Goal: Task Accomplishment & Management: Manage account settings

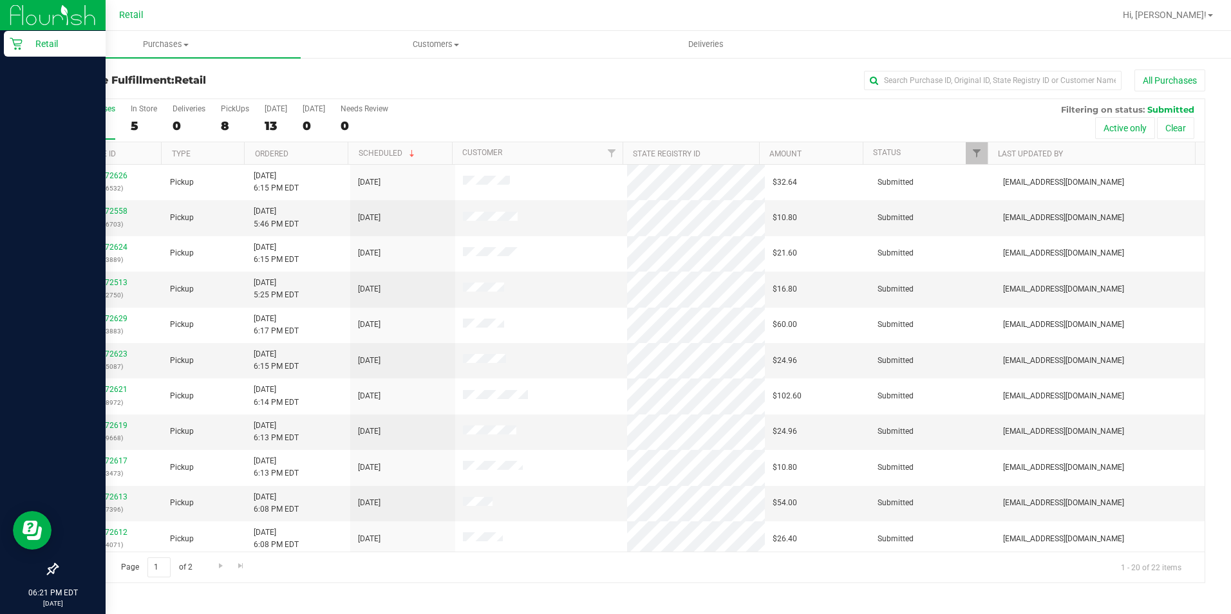
click at [14, 51] on div "Retail" at bounding box center [55, 44] width 102 height 26
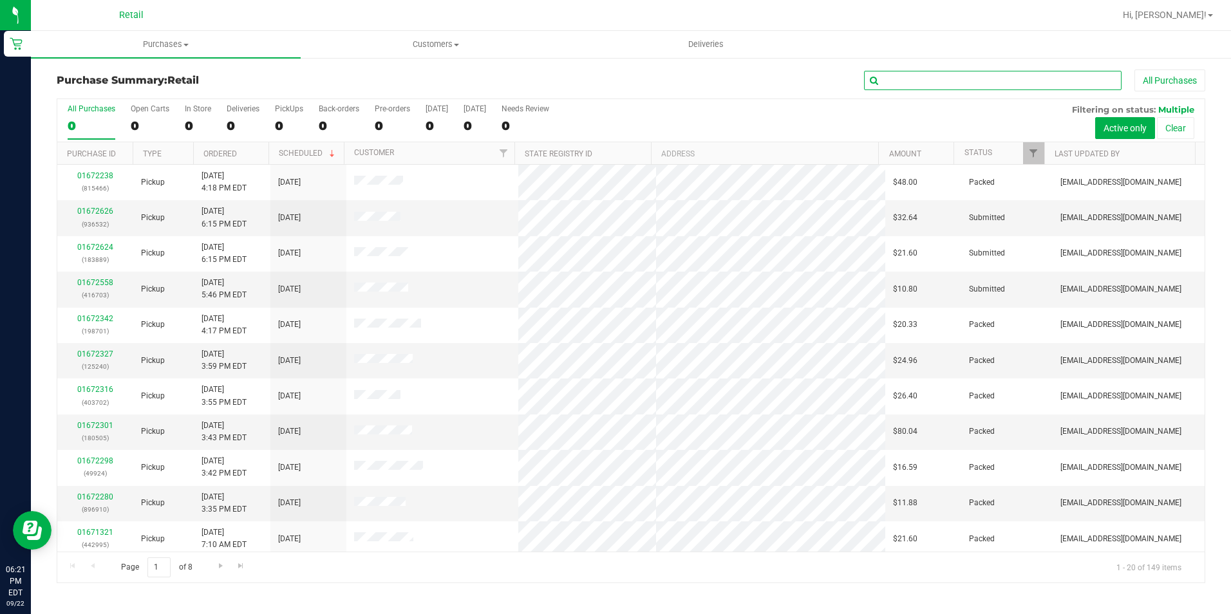
click at [917, 74] on input "text" at bounding box center [993, 80] width 258 height 19
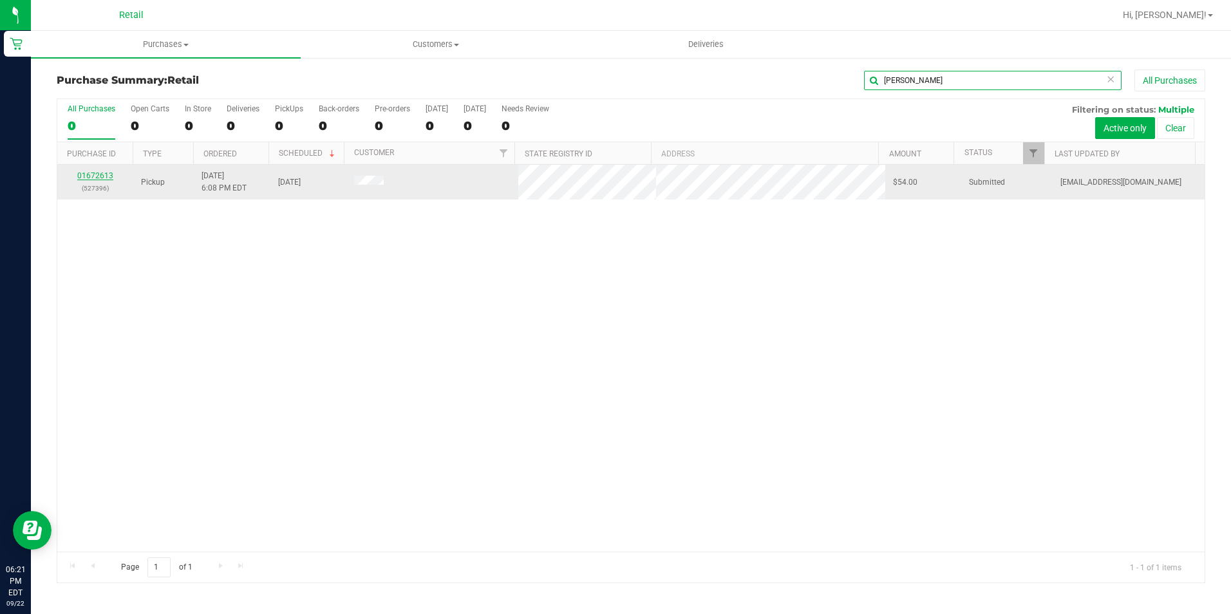
type input "[PERSON_NAME]"
click at [99, 173] on link "01672613" at bounding box center [95, 175] width 36 height 9
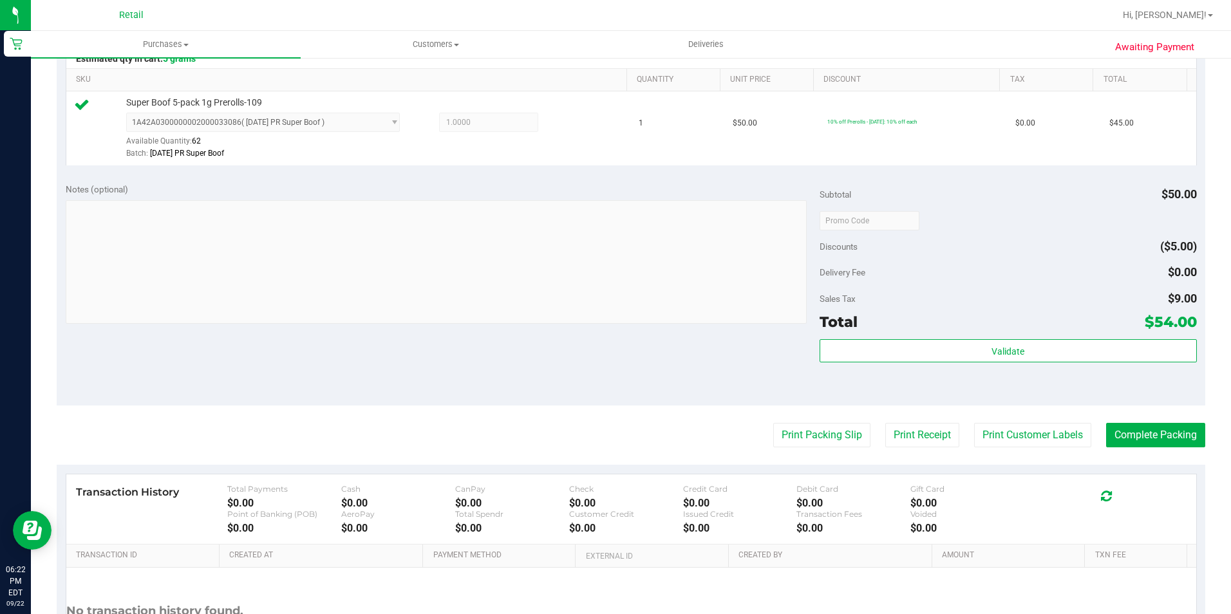
scroll to position [322, 0]
click at [1147, 440] on button "Complete Packing" at bounding box center [1155, 434] width 99 height 24
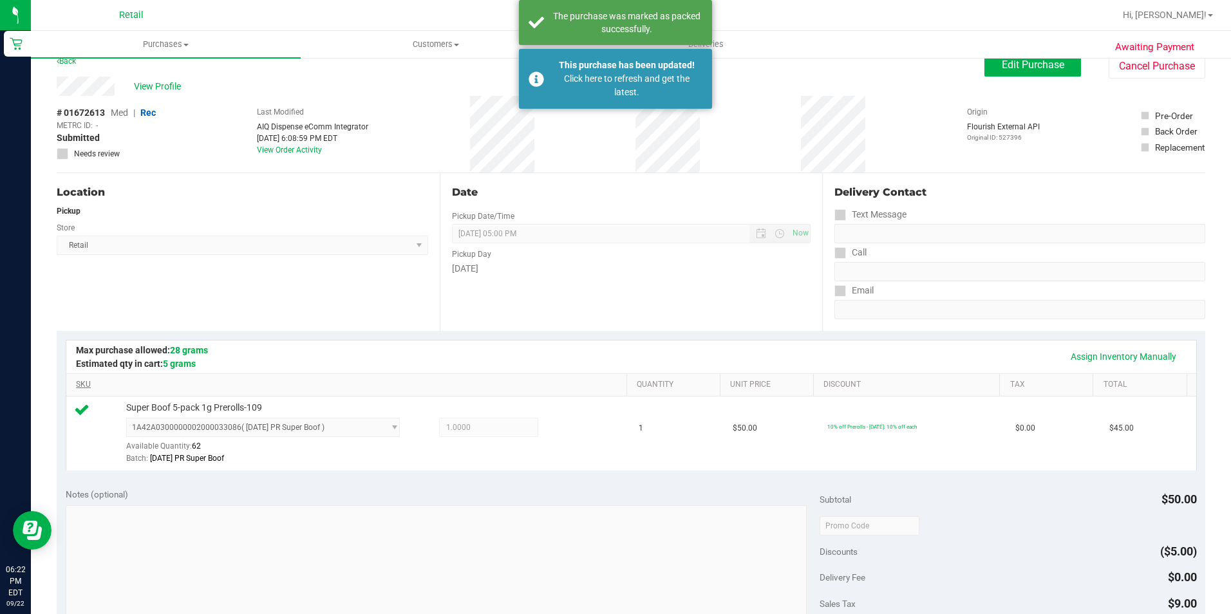
scroll to position [0, 0]
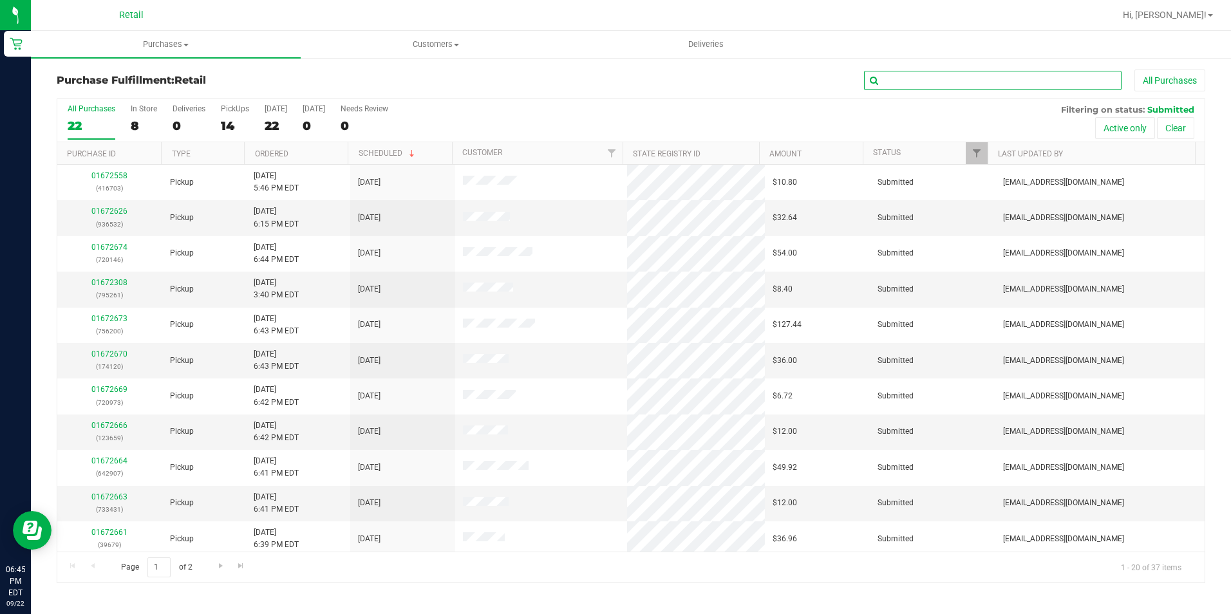
click at [907, 88] on input "text" at bounding box center [993, 80] width 258 height 19
type input "[PERSON_NAME]"
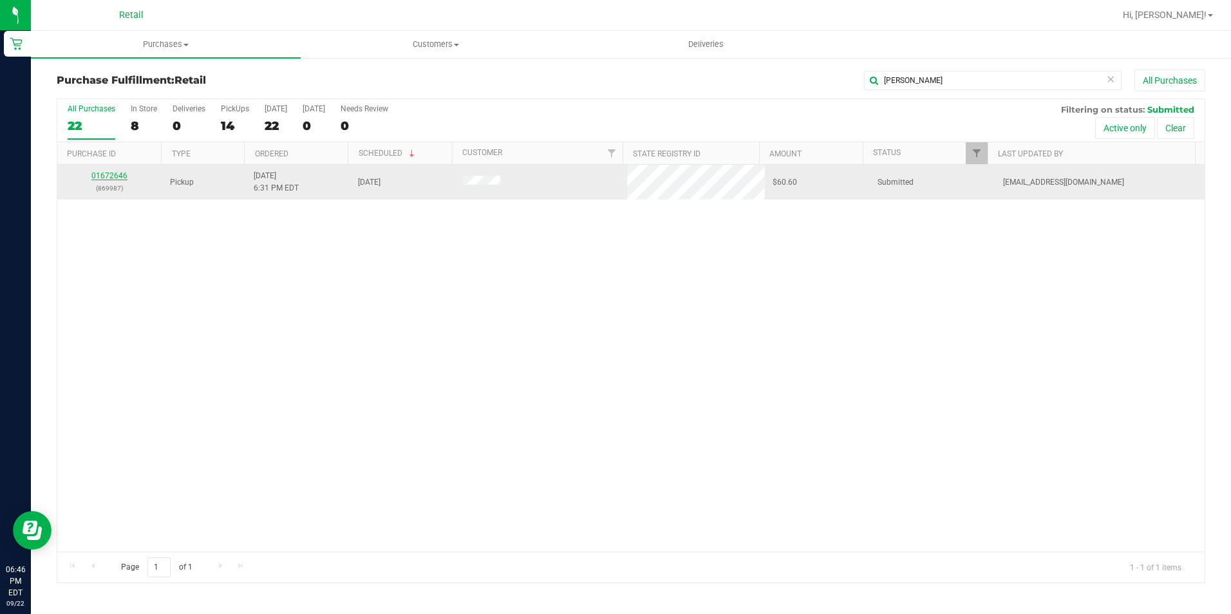
click at [98, 177] on link "01672646" at bounding box center [109, 175] width 36 height 9
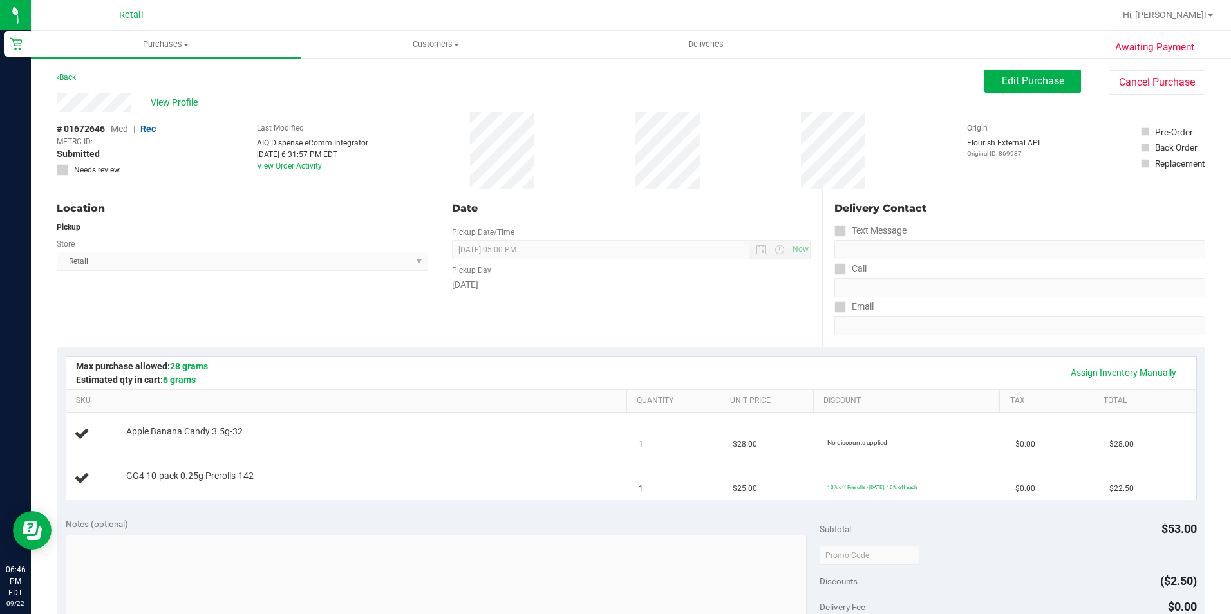
click at [382, 377] on div "Assign Inventory Manually" at bounding box center [631, 373] width 1107 height 22
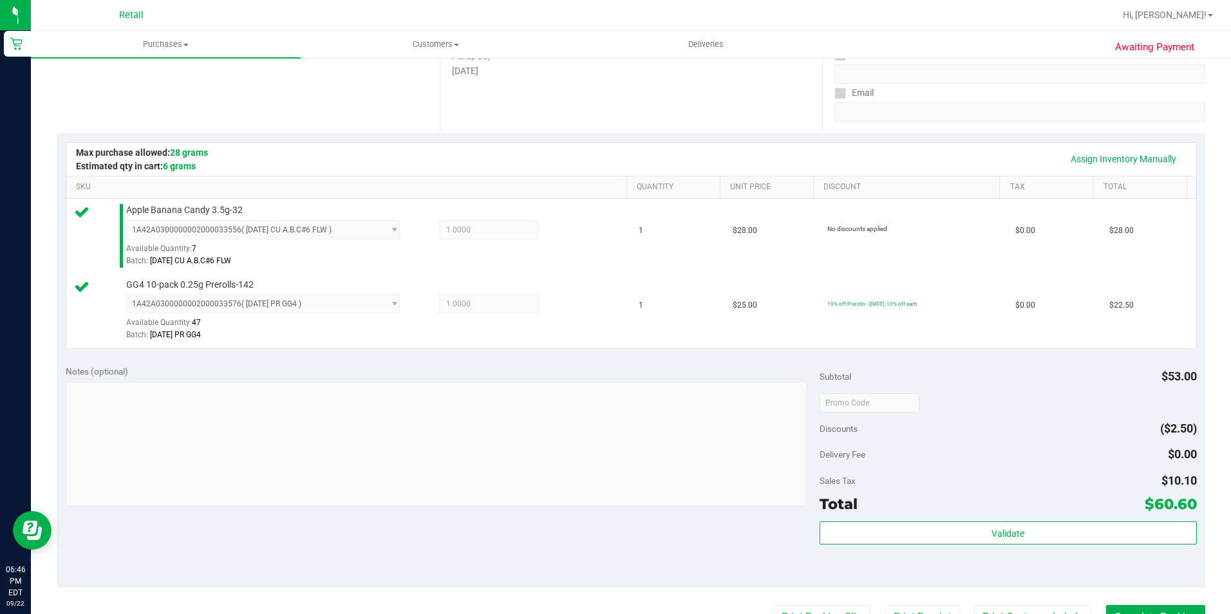
scroll to position [258, 0]
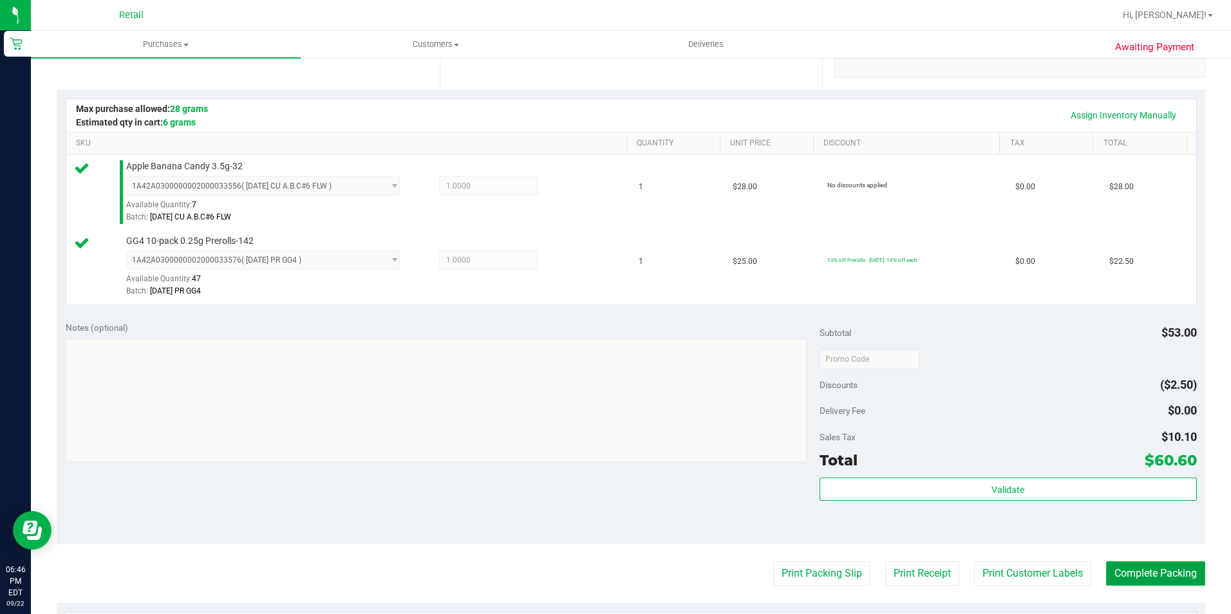
click at [1113, 574] on button "Complete Packing" at bounding box center [1155, 573] width 99 height 24
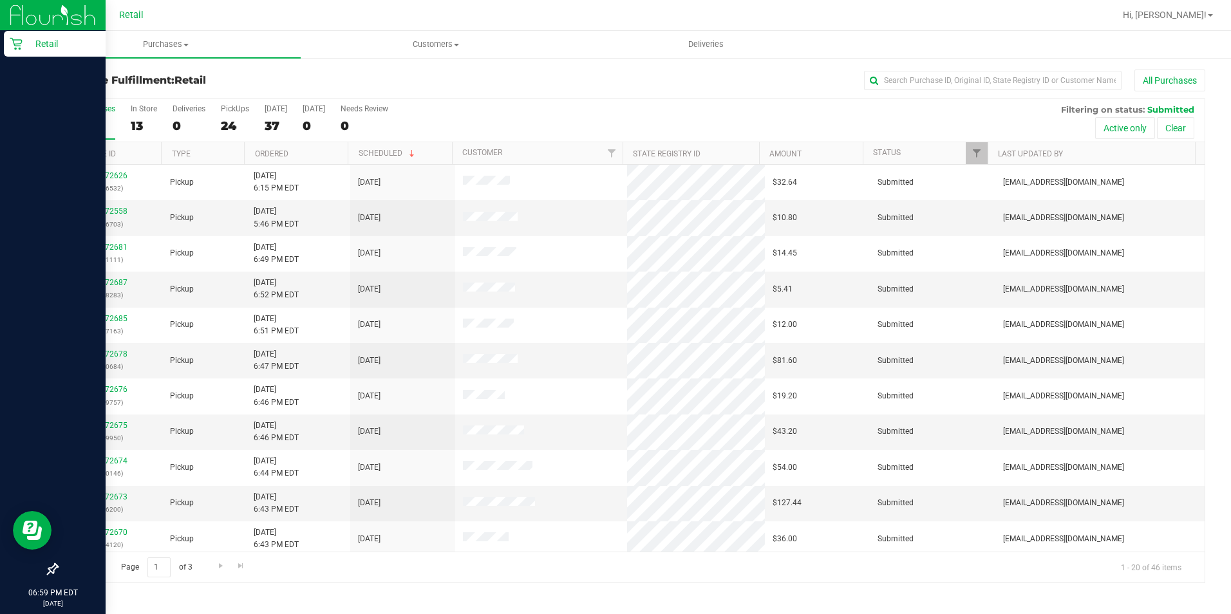
click at [21, 42] on icon at bounding box center [16, 43] width 13 height 13
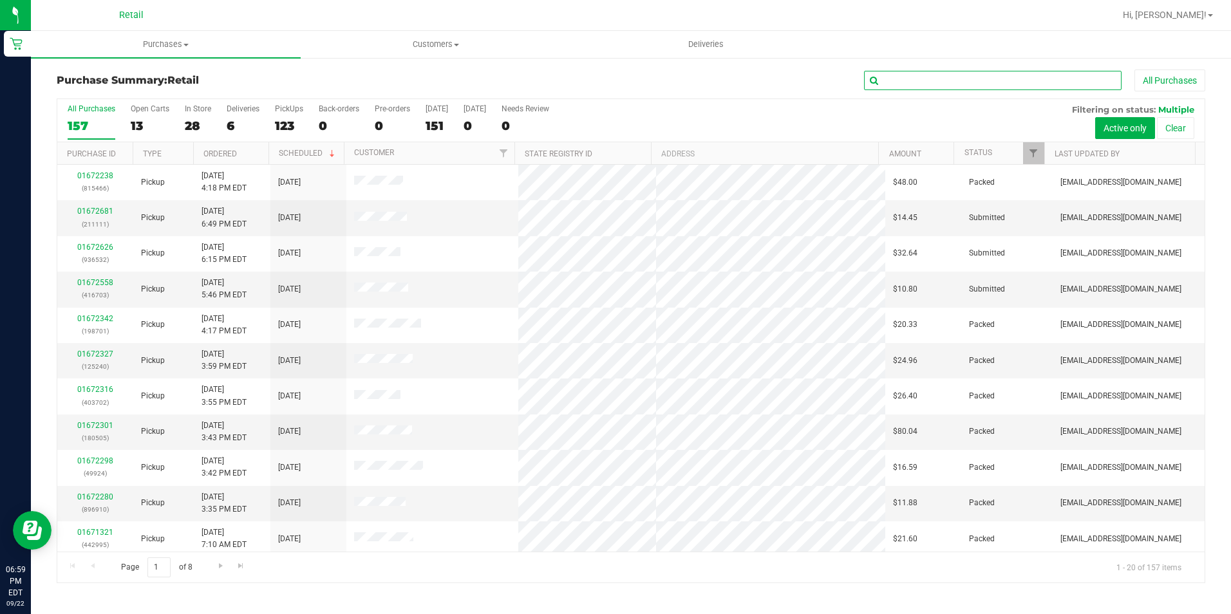
click at [928, 84] on input "text" at bounding box center [993, 80] width 258 height 19
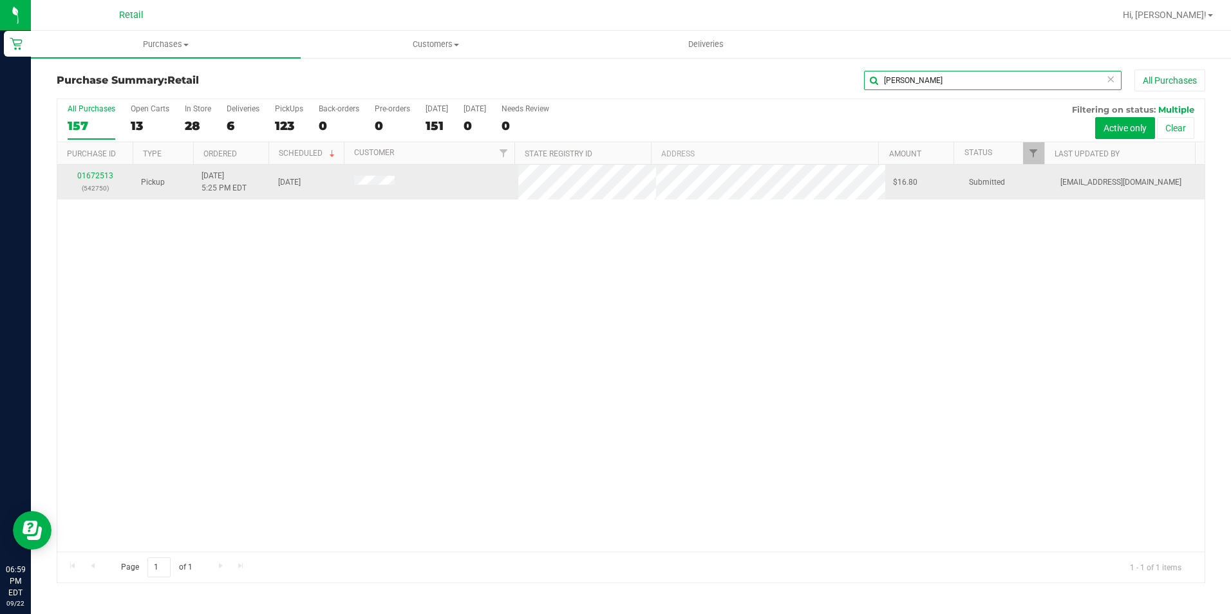
type input "angela"
click at [85, 170] on div "01672513 (542750)" at bounding box center [95, 182] width 61 height 24
click at [88, 171] on link "01672513" at bounding box center [95, 175] width 36 height 9
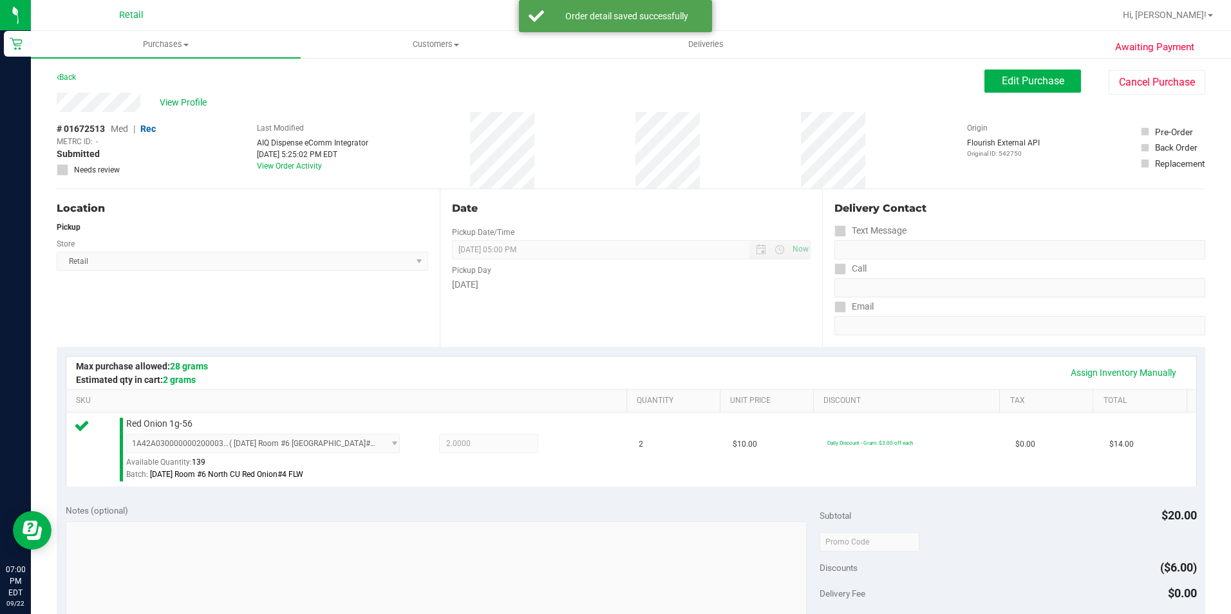
scroll to position [438, 0]
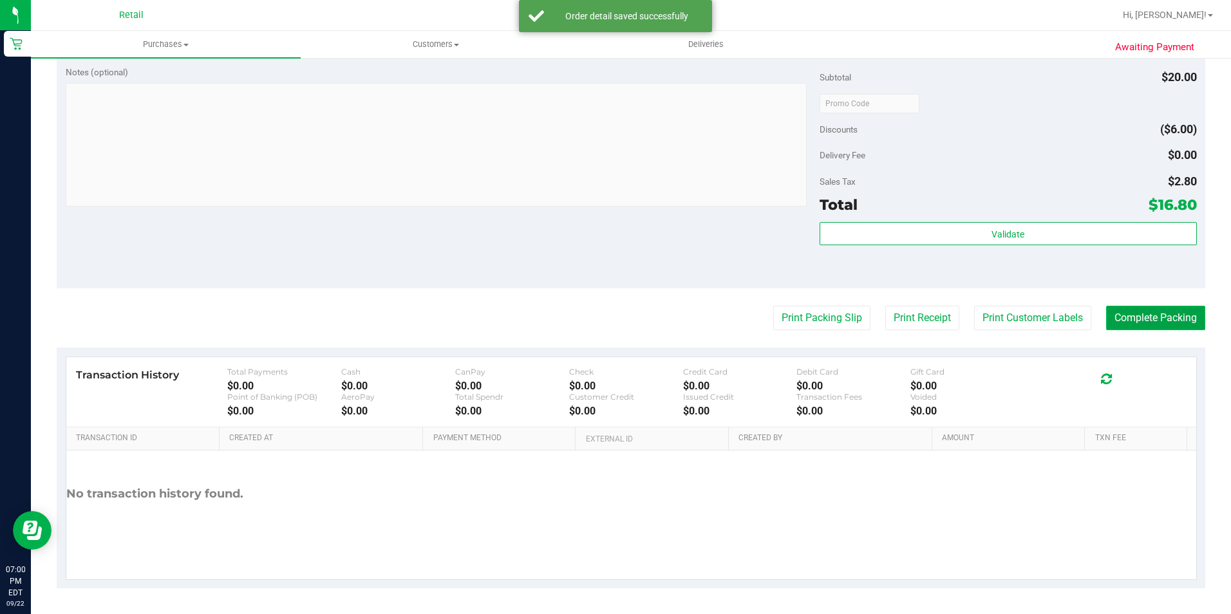
click at [1160, 320] on button "Complete Packing" at bounding box center [1155, 318] width 99 height 24
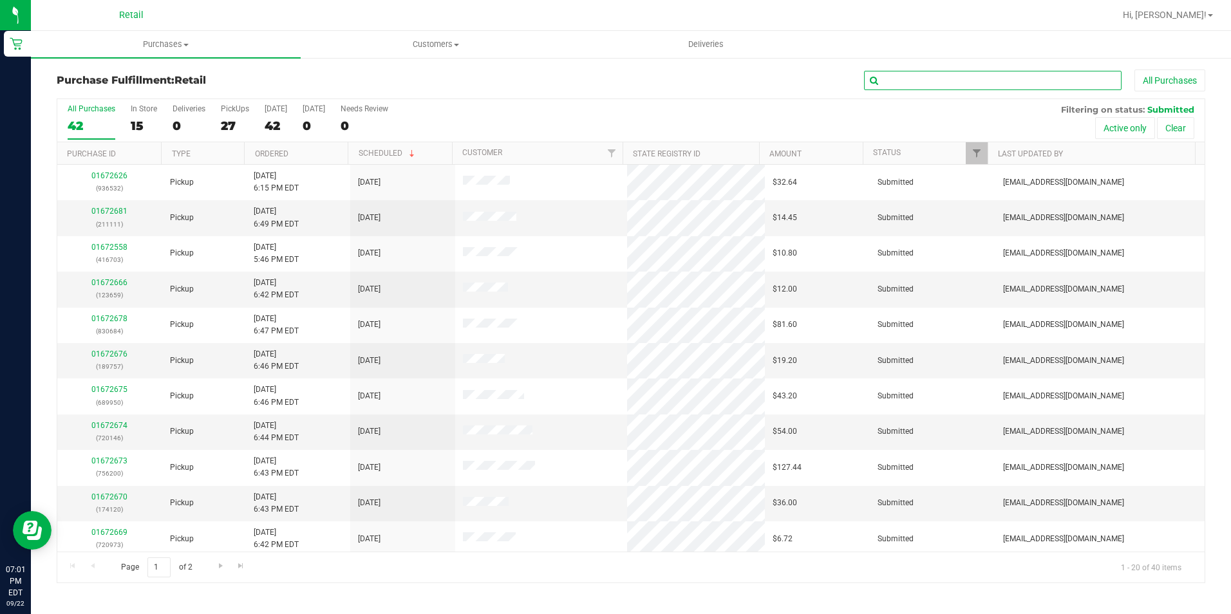
click at [1068, 83] on input "text" at bounding box center [993, 80] width 258 height 19
type input "rodrig"
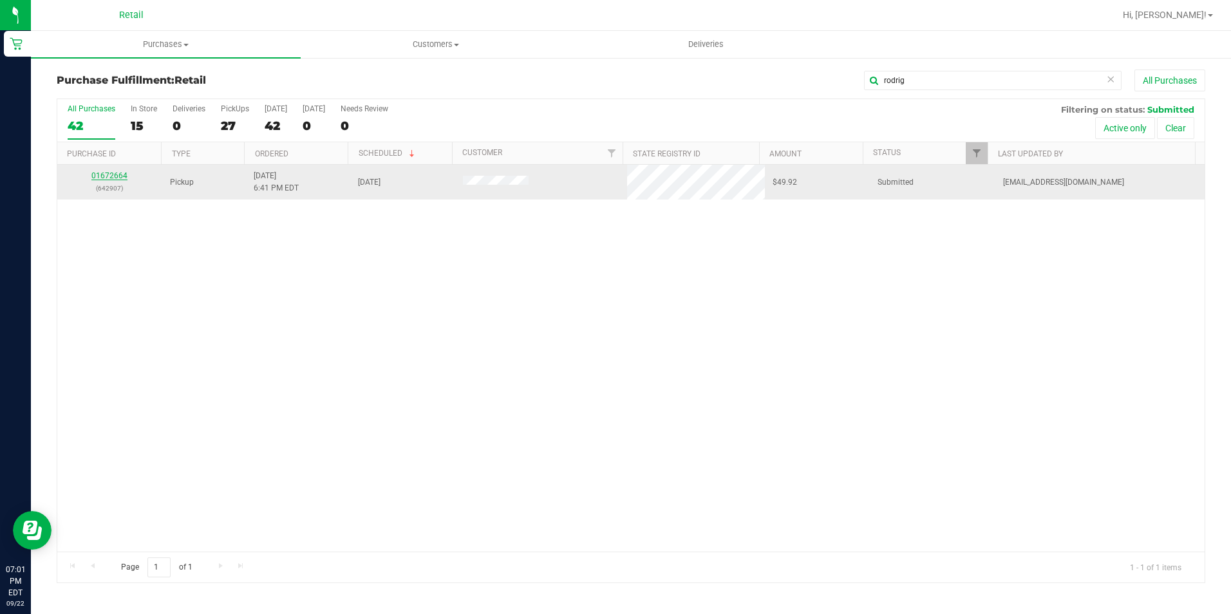
click at [107, 178] on link "01672664" at bounding box center [109, 175] width 36 height 9
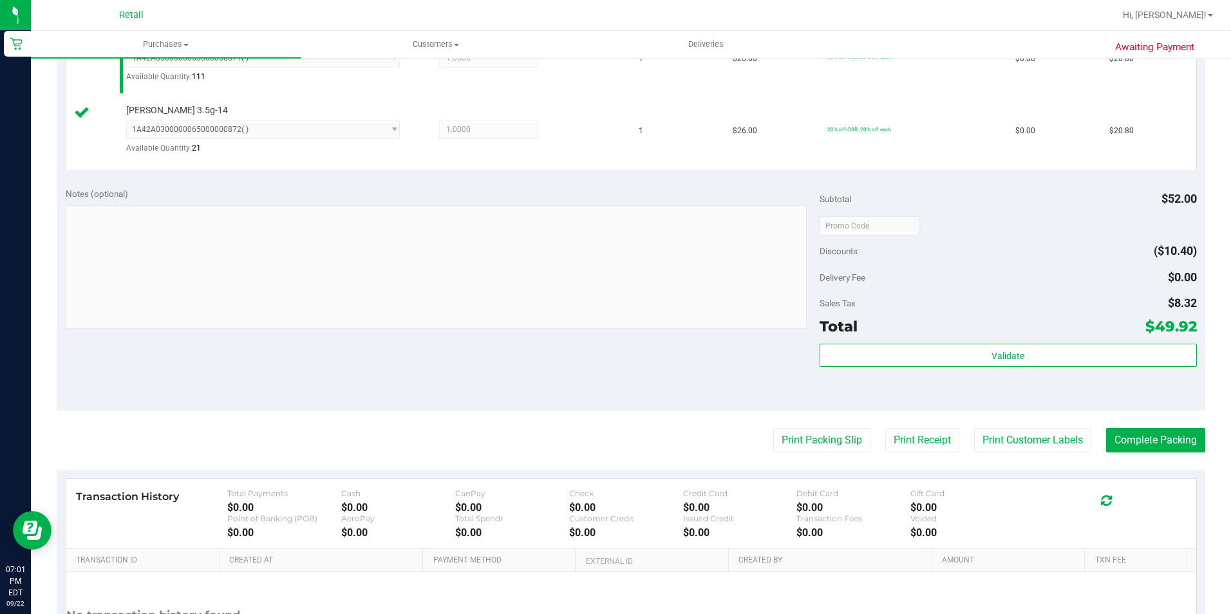
scroll to position [386, 0]
click at [1166, 444] on button "Complete Packing" at bounding box center [1155, 440] width 99 height 24
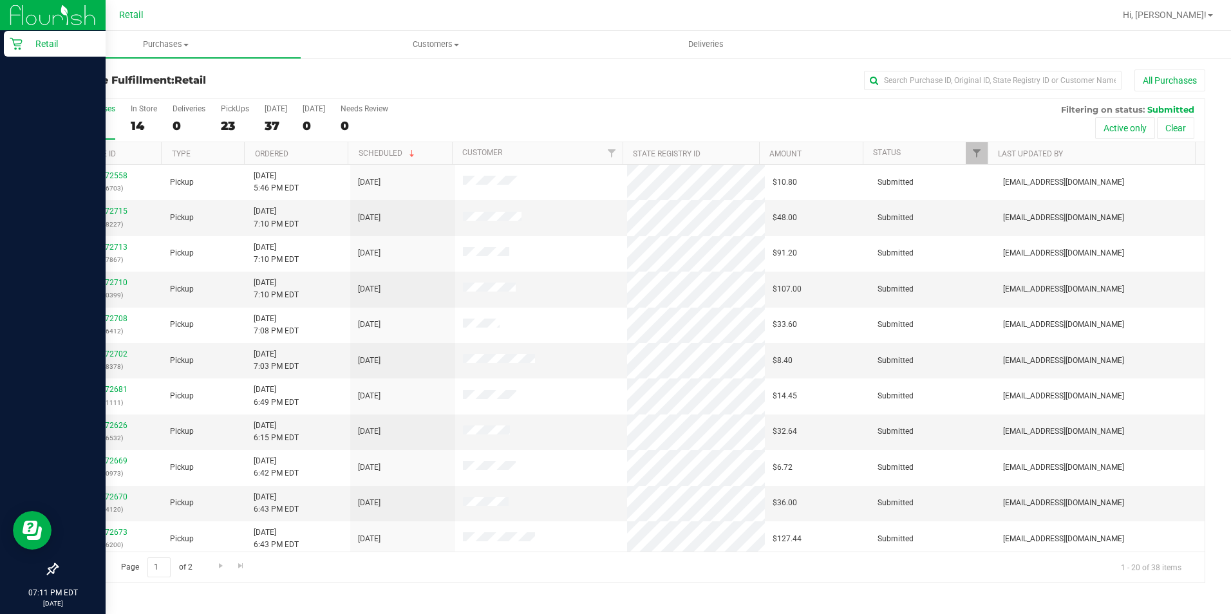
click at [24, 40] on p "Retail" at bounding box center [61, 43] width 77 height 15
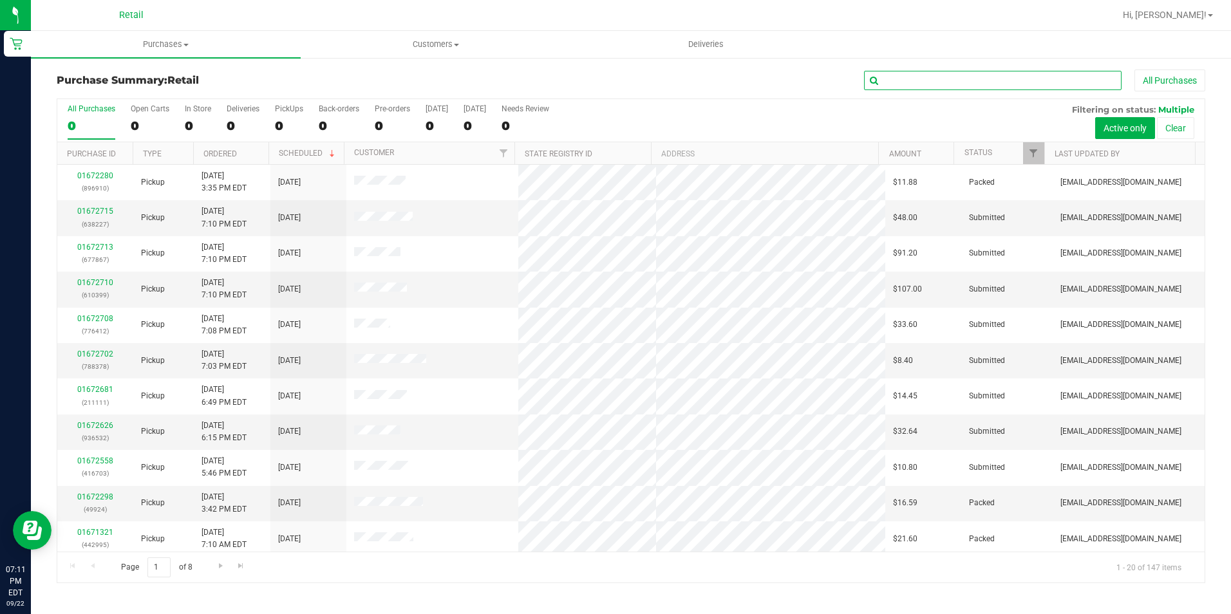
click at [981, 88] on input "text" at bounding box center [993, 80] width 258 height 19
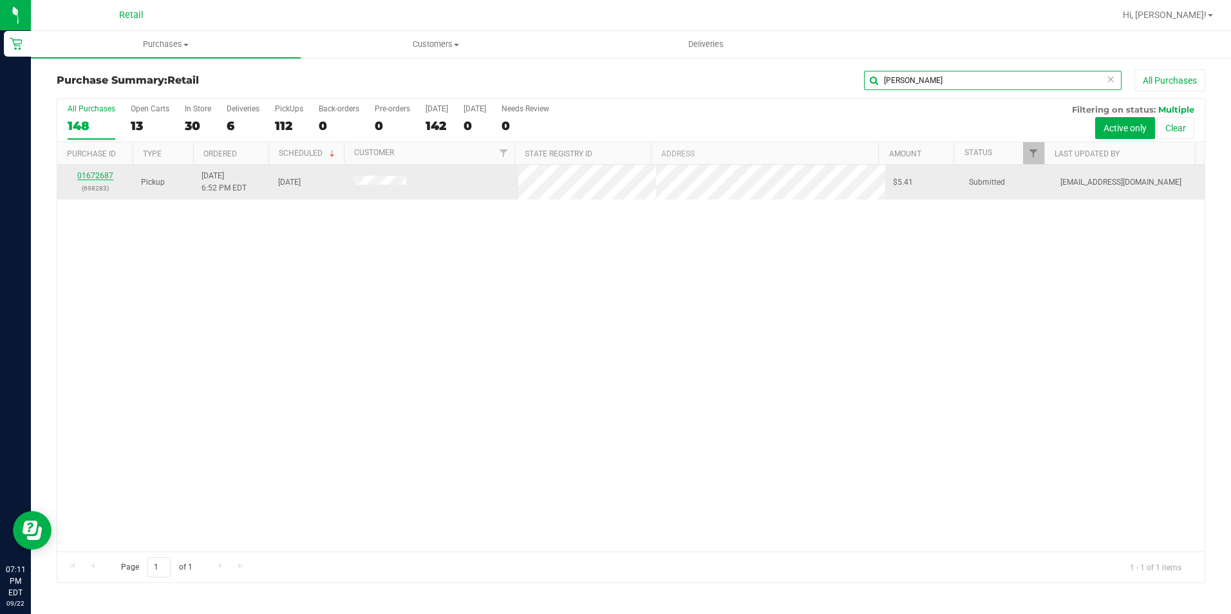
type input "caris"
click at [87, 174] on link "01672687" at bounding box center [95, 175] width 36 height 9
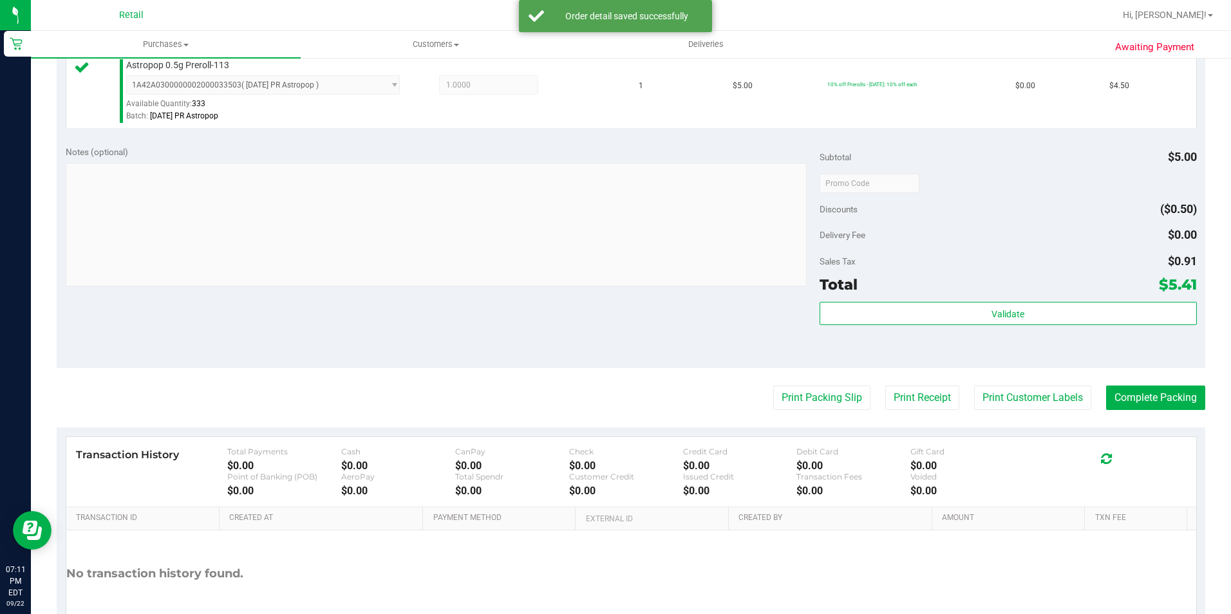
scroll to position [386, 0]
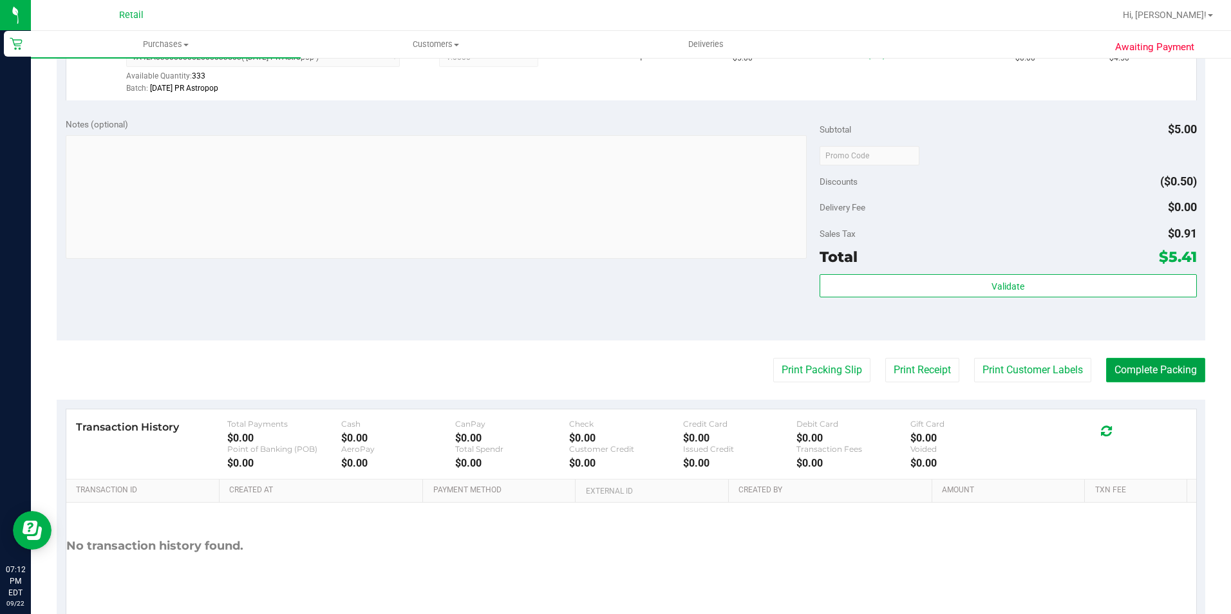
click at [1167, 360] on button "Complete Packing" at bounding box center [1155, 370] width 99 height 24
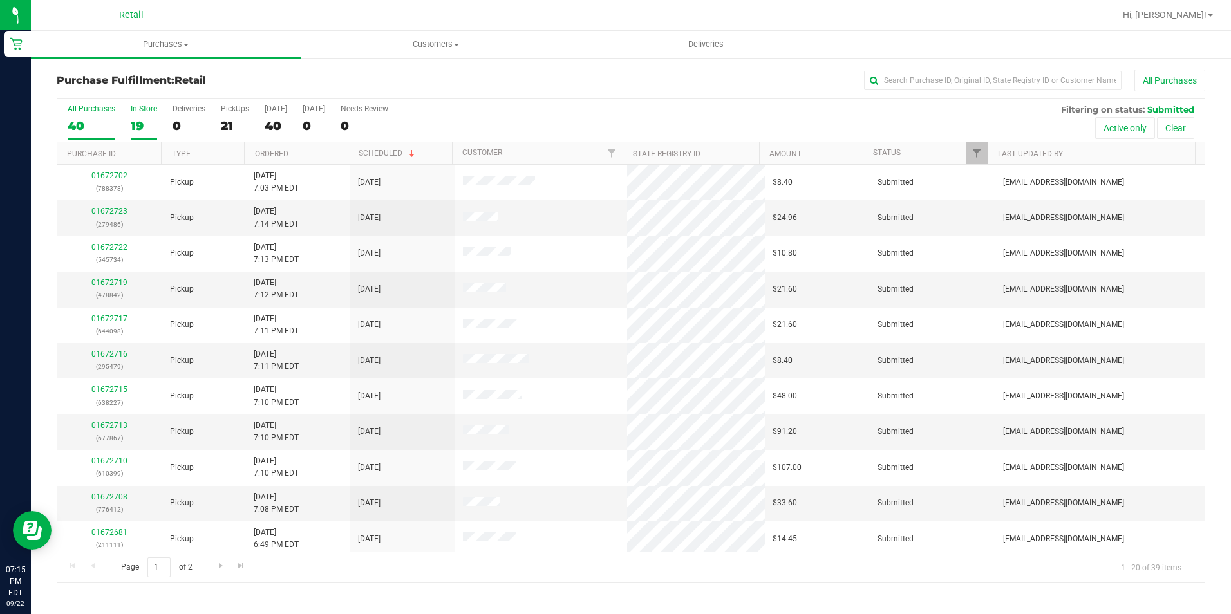
click at [149, 111] on div "In Store" at bounding box center [144, 108] width 26 height 9
click at [0, 0] on input "In Store 19" at bounding box center [0, 0] width 0 height 0
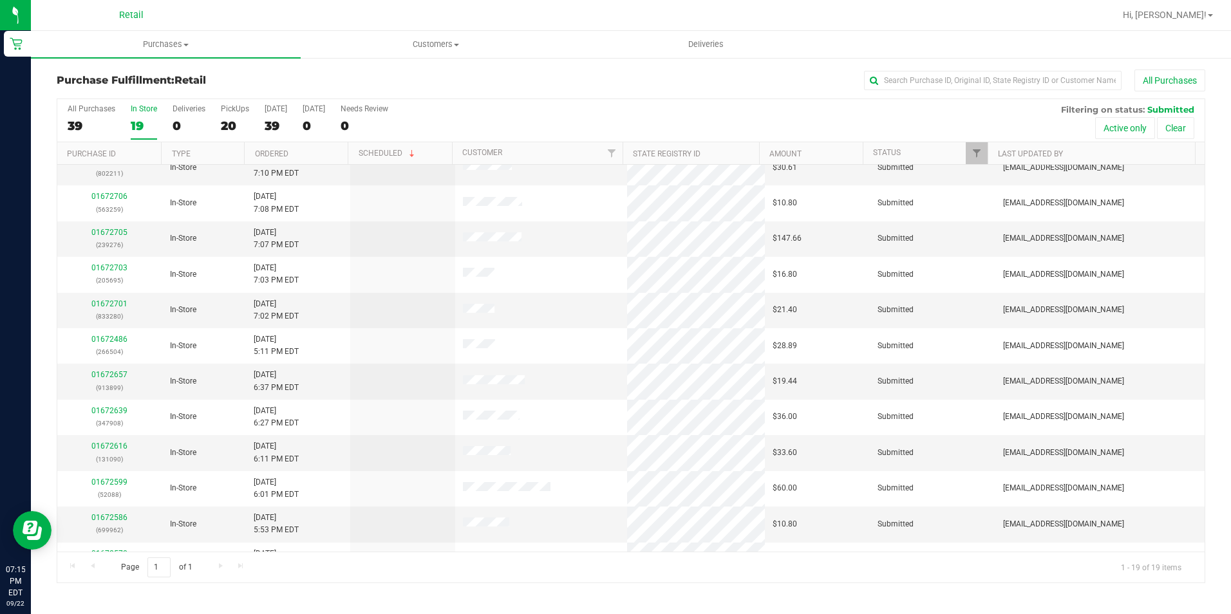
scroll to position [290, 0]
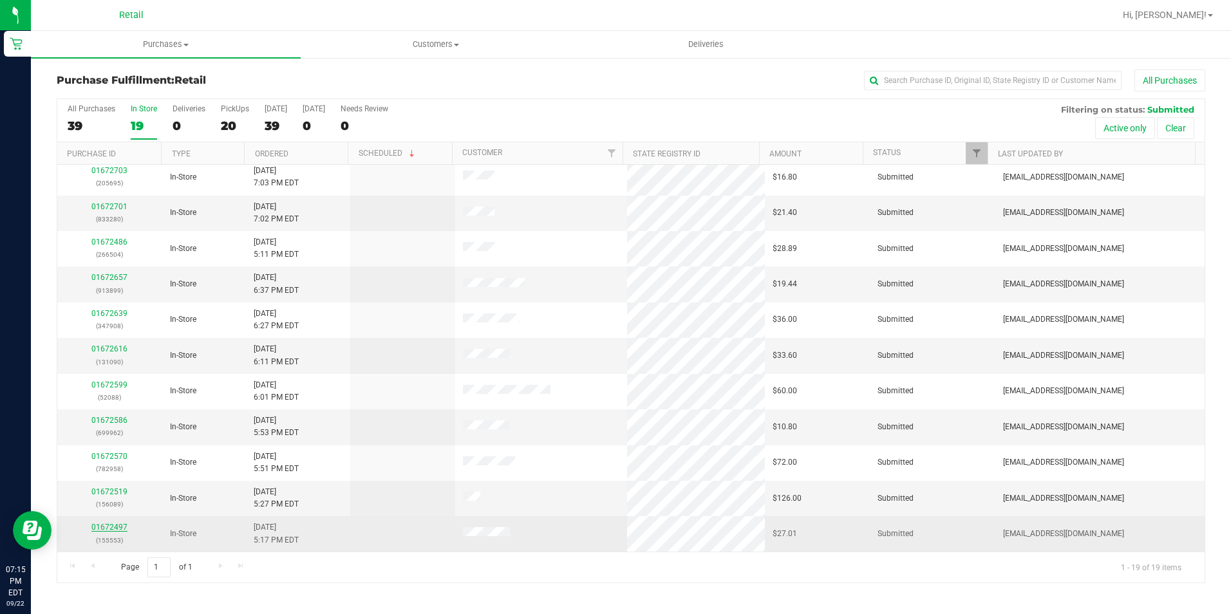
click at [102, 526] on link "01672497" at bounding box center [109, 527] width 36 height 9
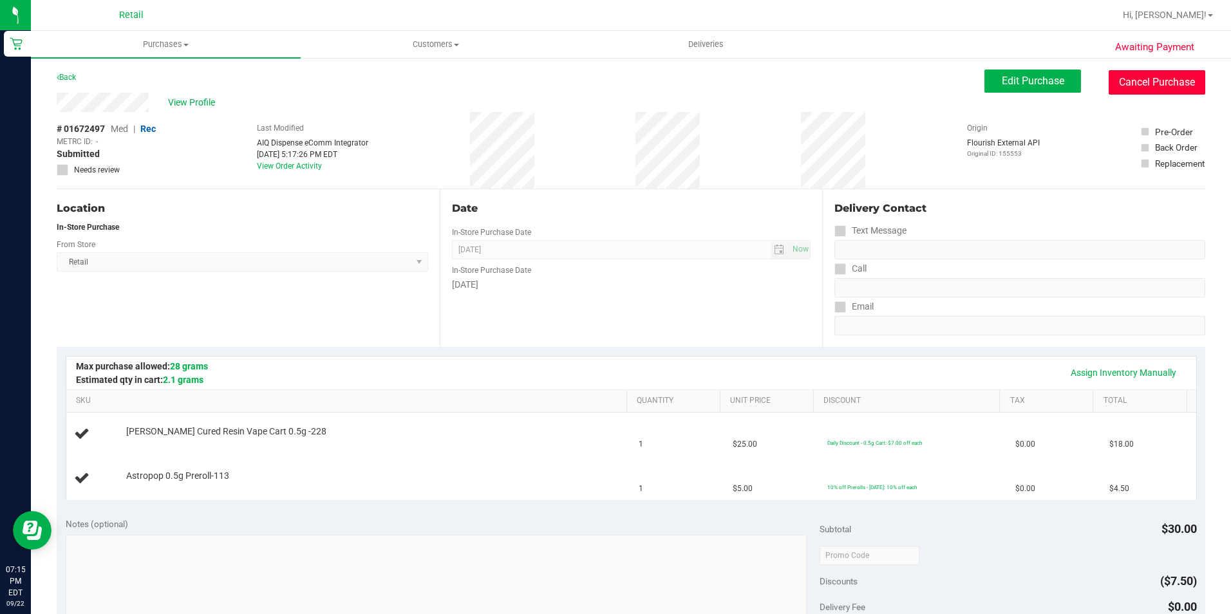
click at [1147, 78] on button "Cancel Purchase" at bounding box center [1157, 82] width 97 height 24
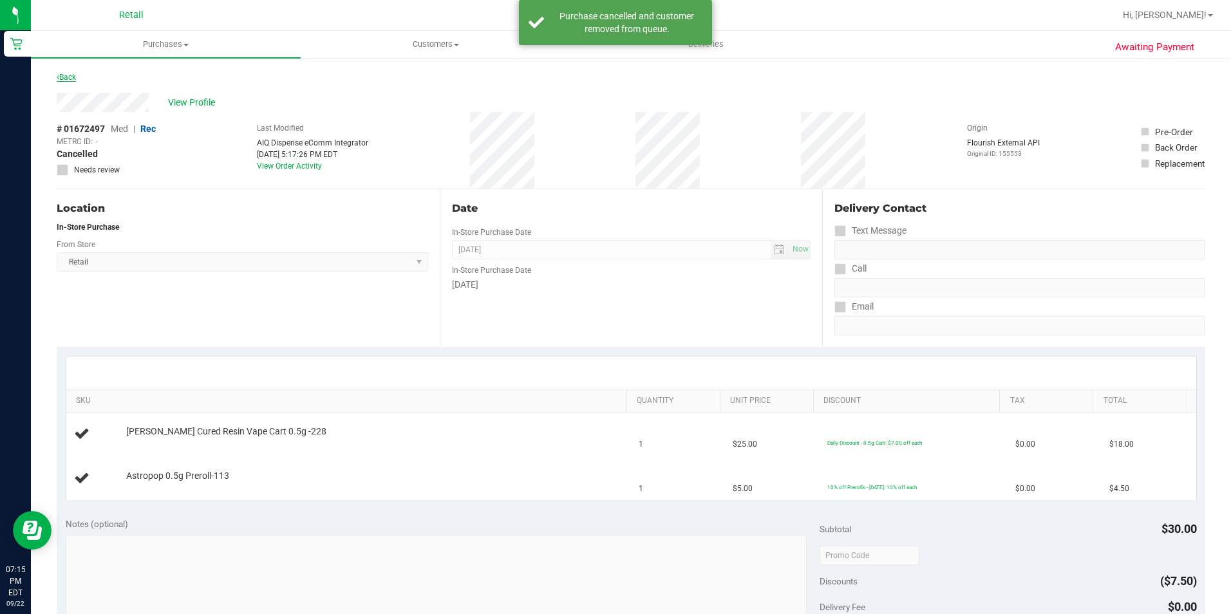
drag, startPoint x: 73, startPoint y: 68, endPoint x: 73, endPoint y: 77, distance: 9.0
click at [73, 75] on div "Awaiting Payment Back View Profile # 01672497 Med | Rec METRC ID: - Cancelled N…" at bounding box center [631, 562] width 1200 height 1010
click at [71, 76] on link "Back" at bounding box center [66, 77] width 19 height 9
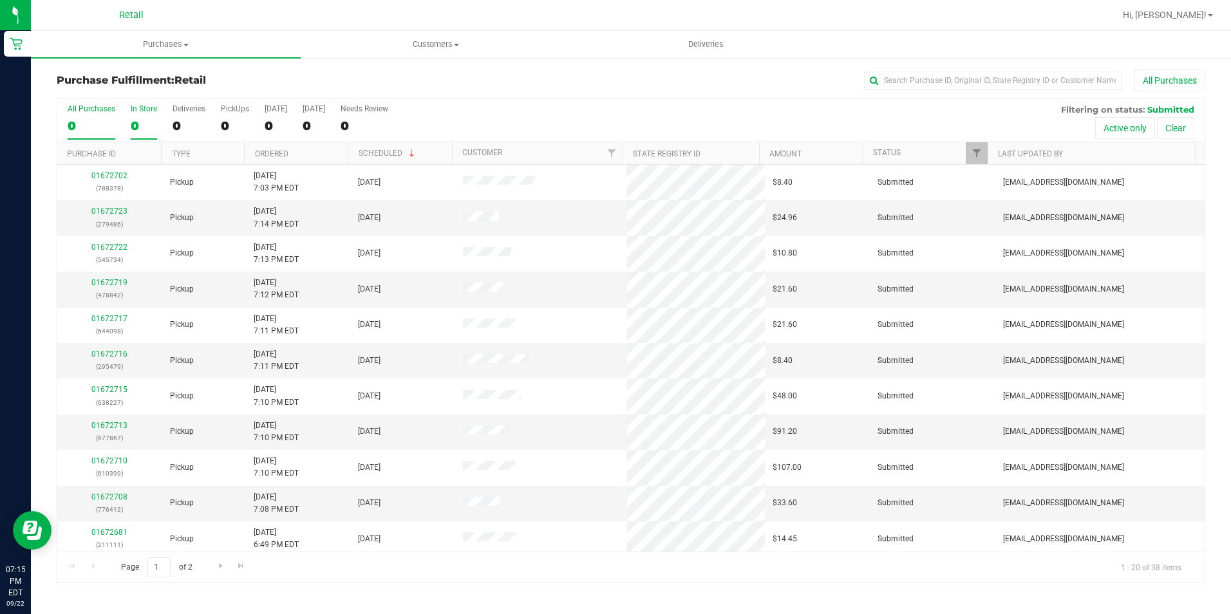
click at [134, 115] on label "In Store 0" at bounding box center [144, 121] width 26 height 35
click at [0, 0] on input "In Store 0" at bounding box center [0, 0] width 0 height 0
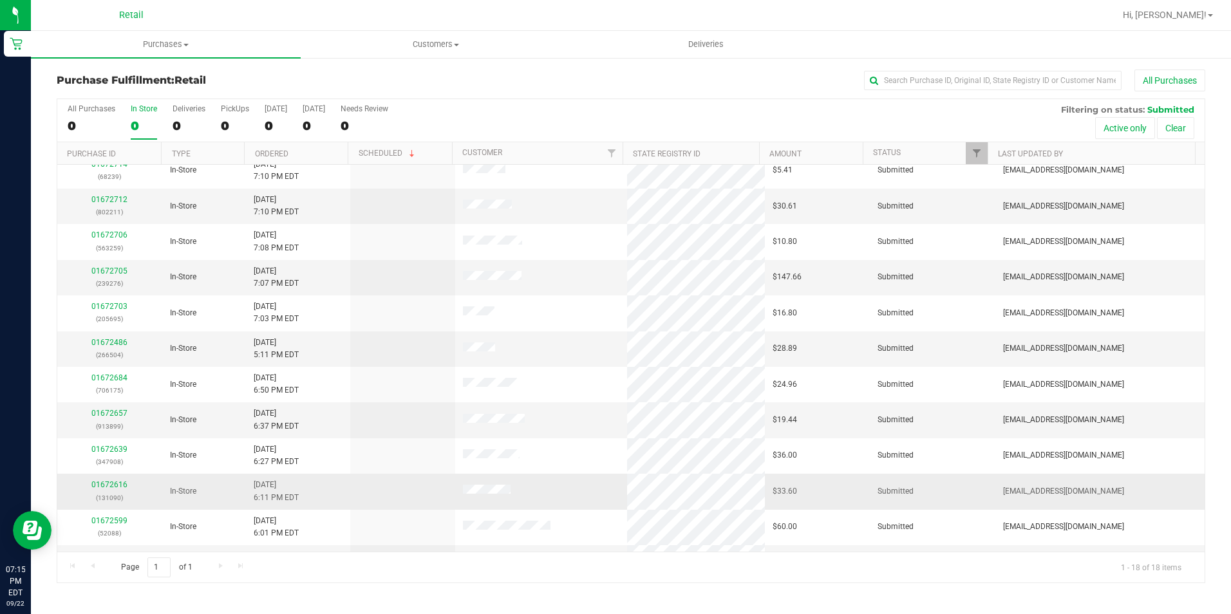
scroll to position [254, 0]
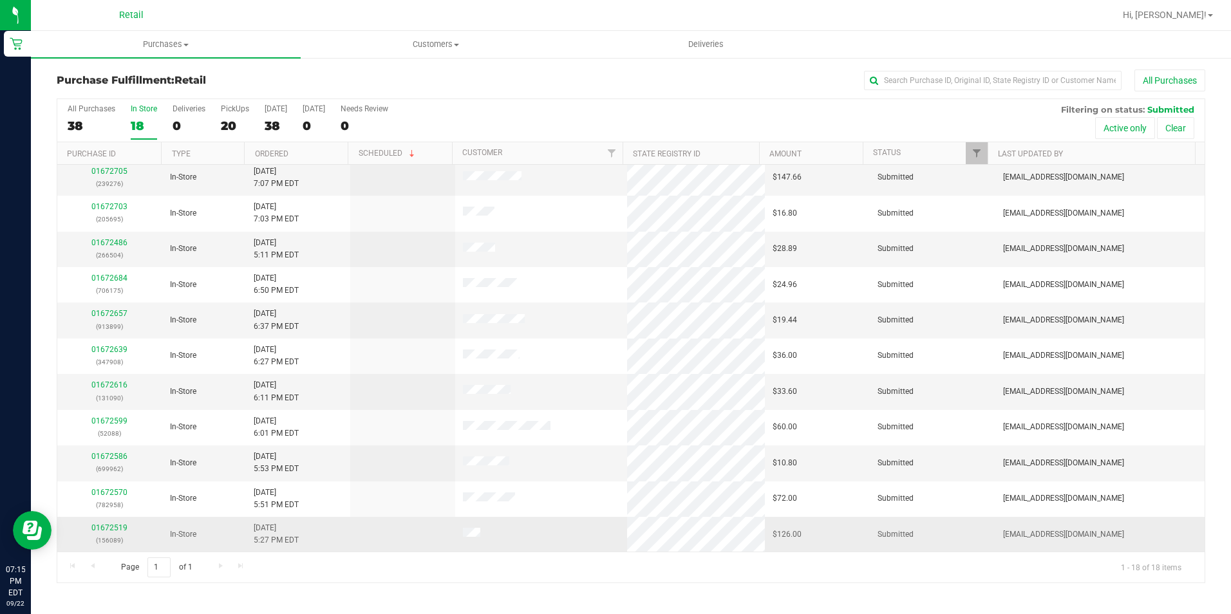
click at [107, 520] on td "01672519 (156089)" at bounding box center [109, 534] width 105 height 35
click at [99, 530] on link "01672519" at bounding box center [109, 527] width 36 height 9
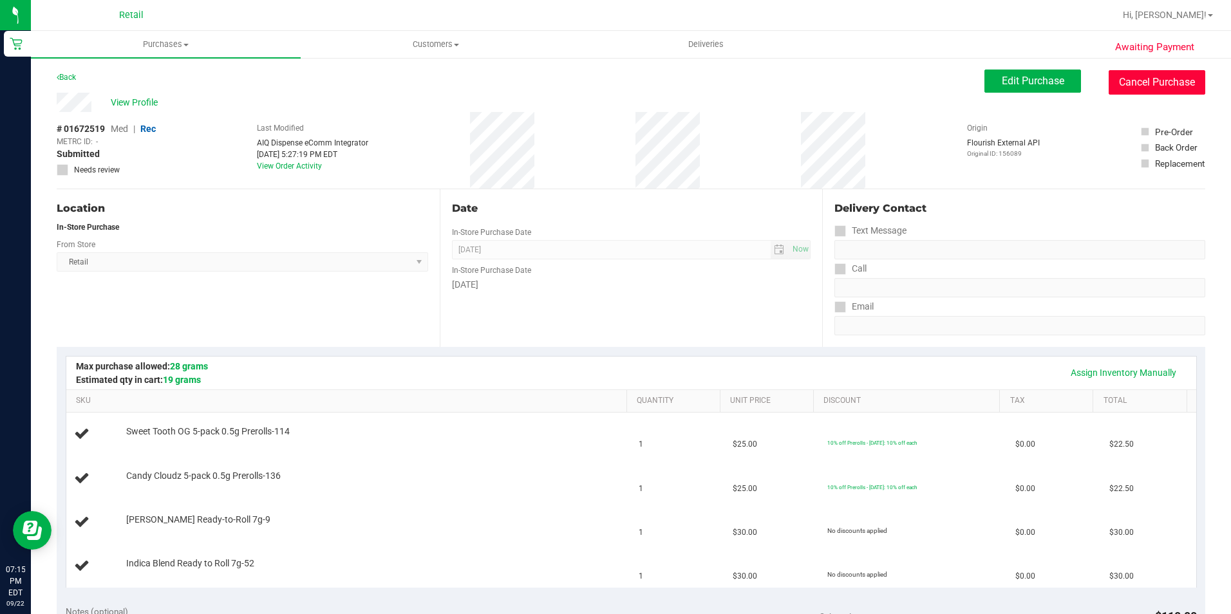
click at [1136, 84] on button "Cancel Purchase" at bounding box center [1157, 82] width 97 height 24
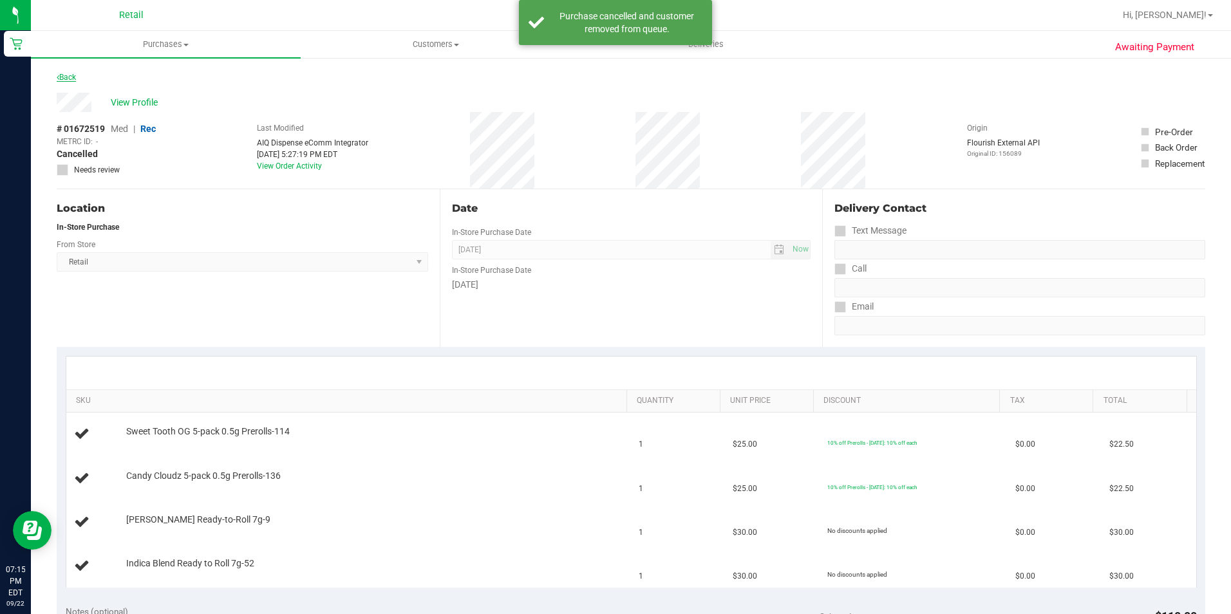
click at [73, 75] on link "Back" at bounding box center [66, 77] width 19 height 9
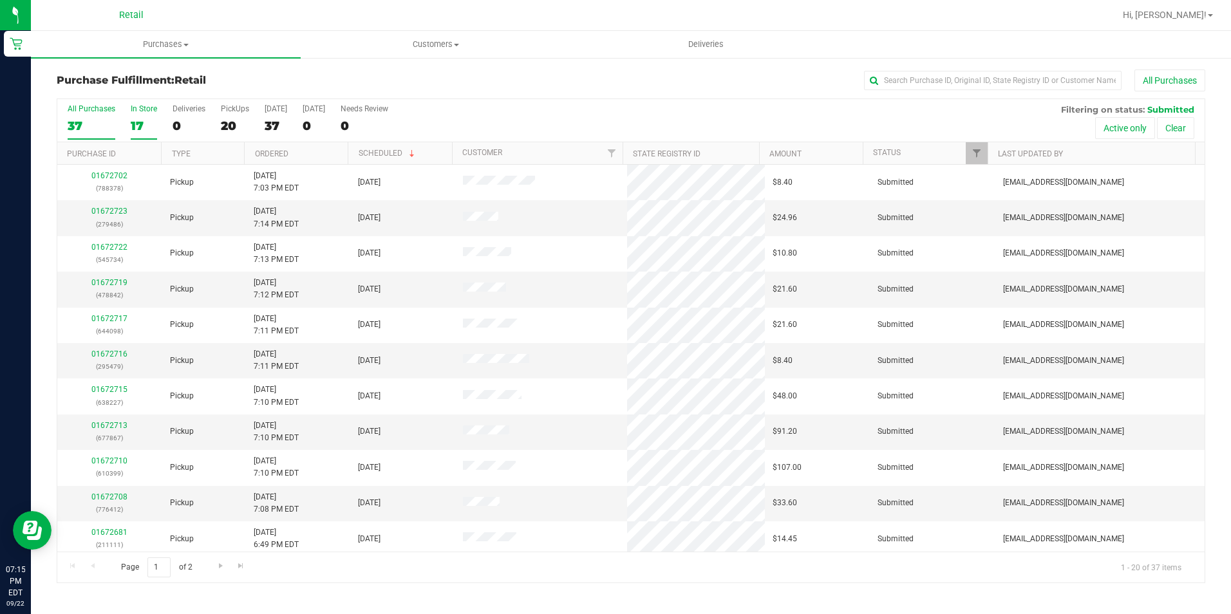
click at [138, 117] on label "In Store 17" at bounding box center [144, 121] width 26 height 35
click at [142, 127] on div "17" at bounding box center [144, 125] width 26 height 15
click at [0, 0] on input "In Store 17" at bounding box center [0, 0] width 0 height 0
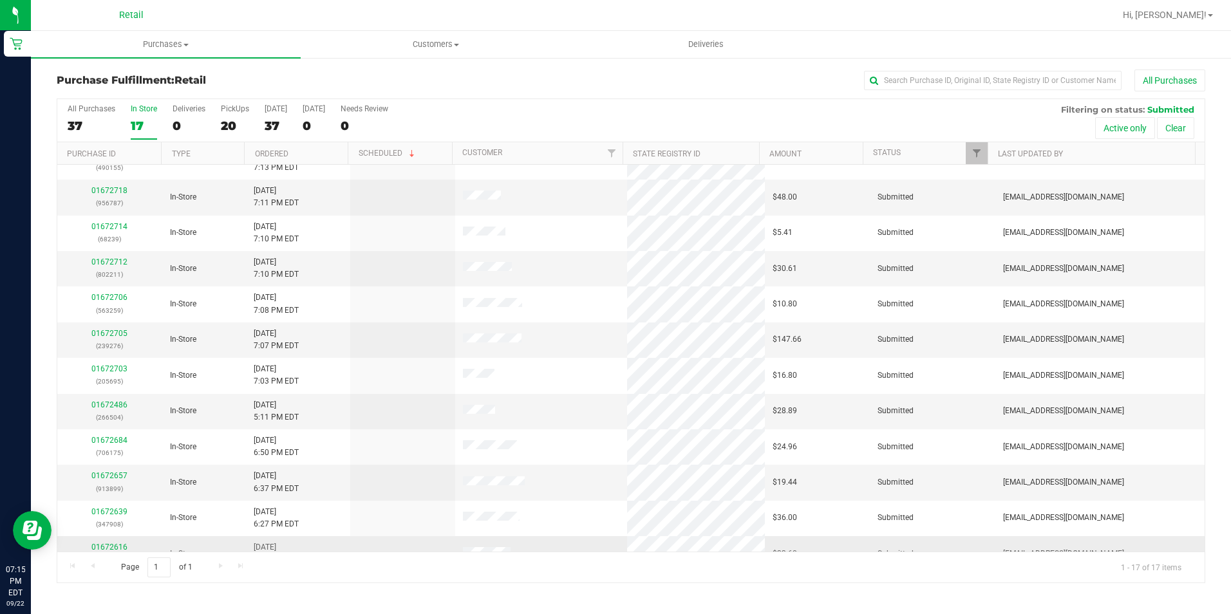
scroll to position [219, 0]
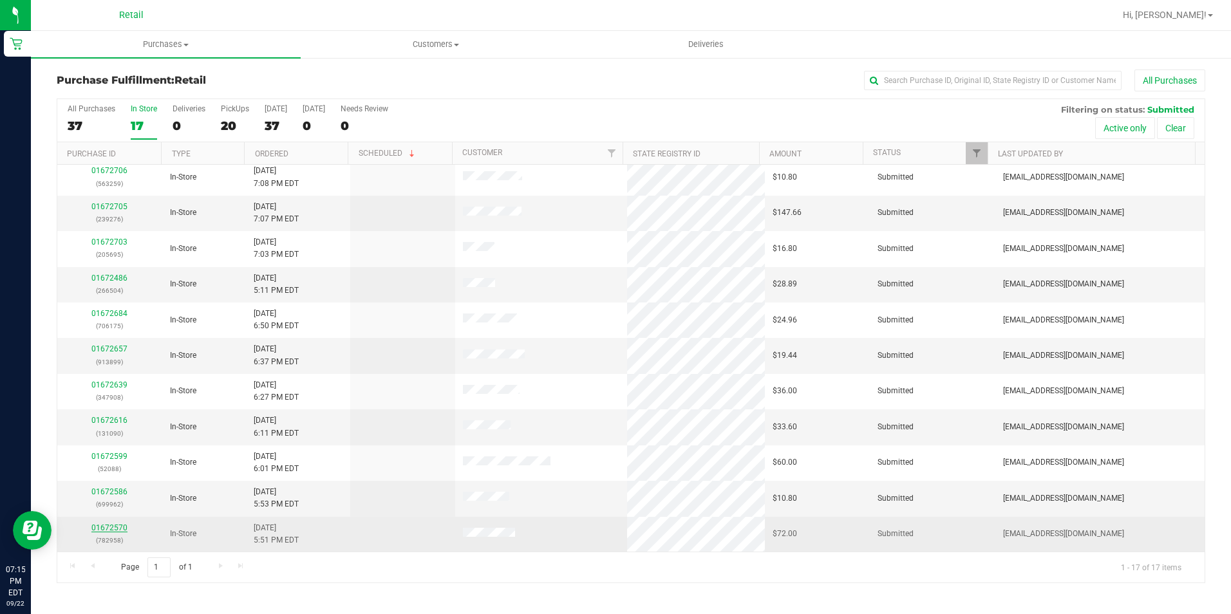
click at [117, 529] on link "01672570" at bounding box center [109, 527] width 36 height 9
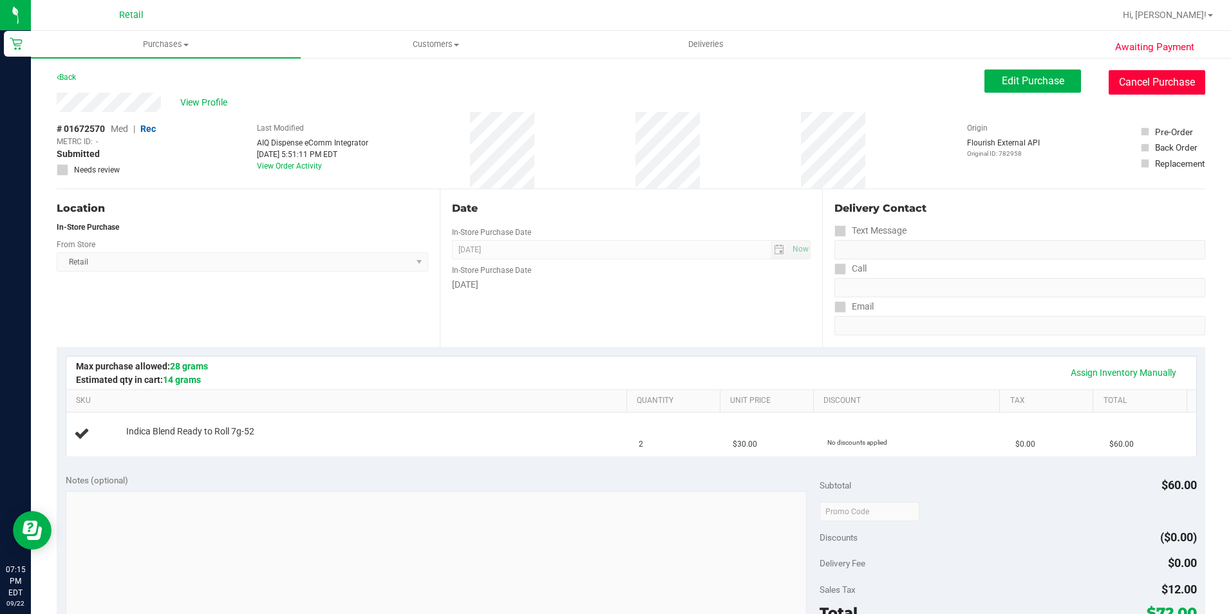
click at [1148, 79] on button "Cancel Purchase" at bounding box center [1157, 82] width 97 height 24
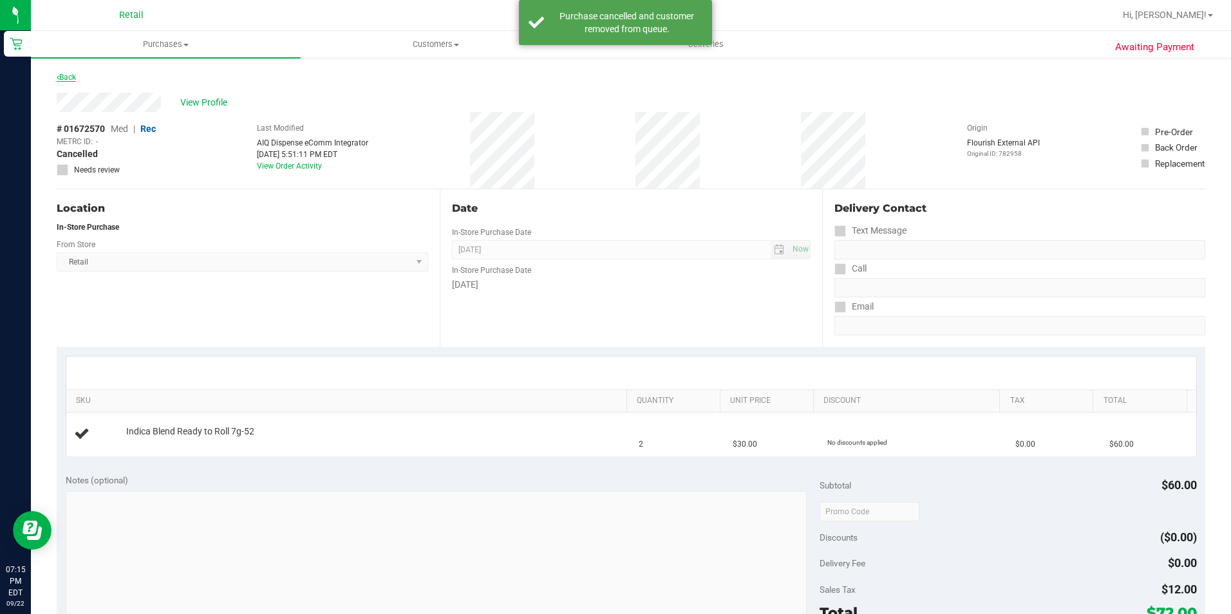
click at [64, 78] on link "Back" at bounding box center [66, 77] width 19 height 9
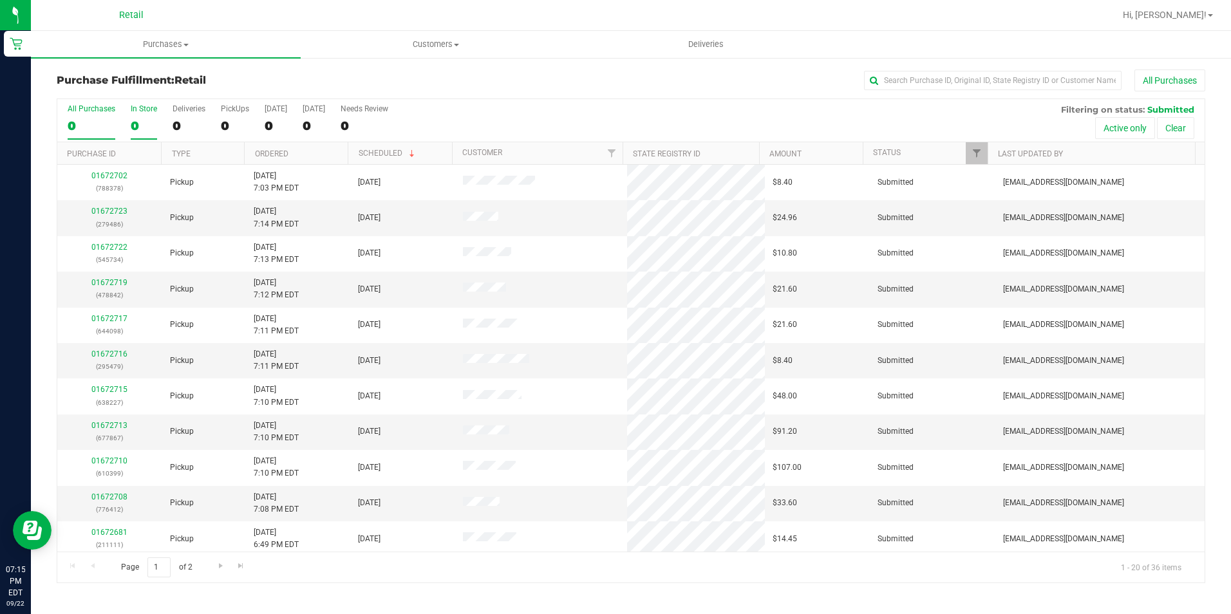
click at [145, 113] on label "In Store 0" at bounding box center [144, 121] width 26 height 35
click at [0, 0] on input "In Store 0" at bounding box center [0, 0] width 0 height 0
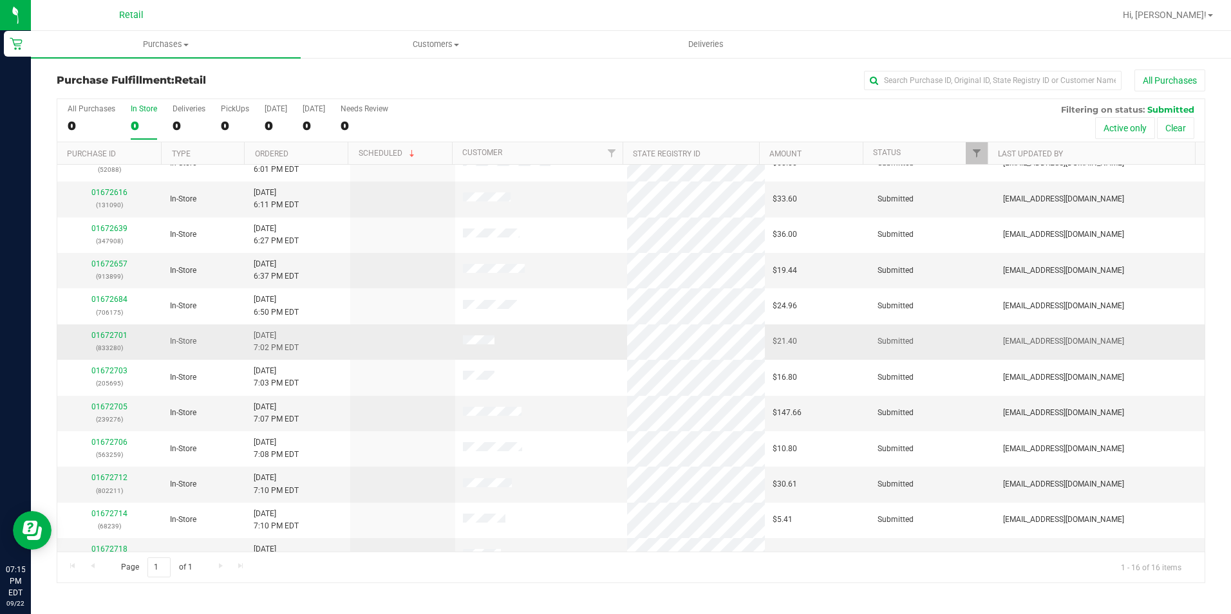
scroll to position [184, 0]
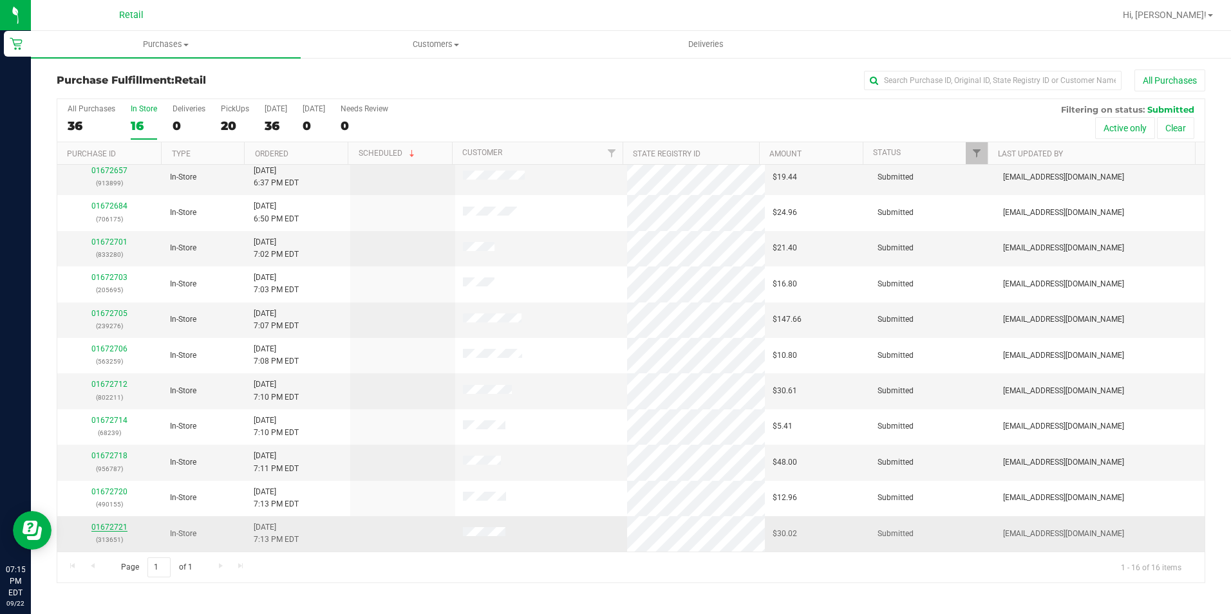
click at [110, 527] on link "01672721" at bounding box center [109, 527] width 36 height 9
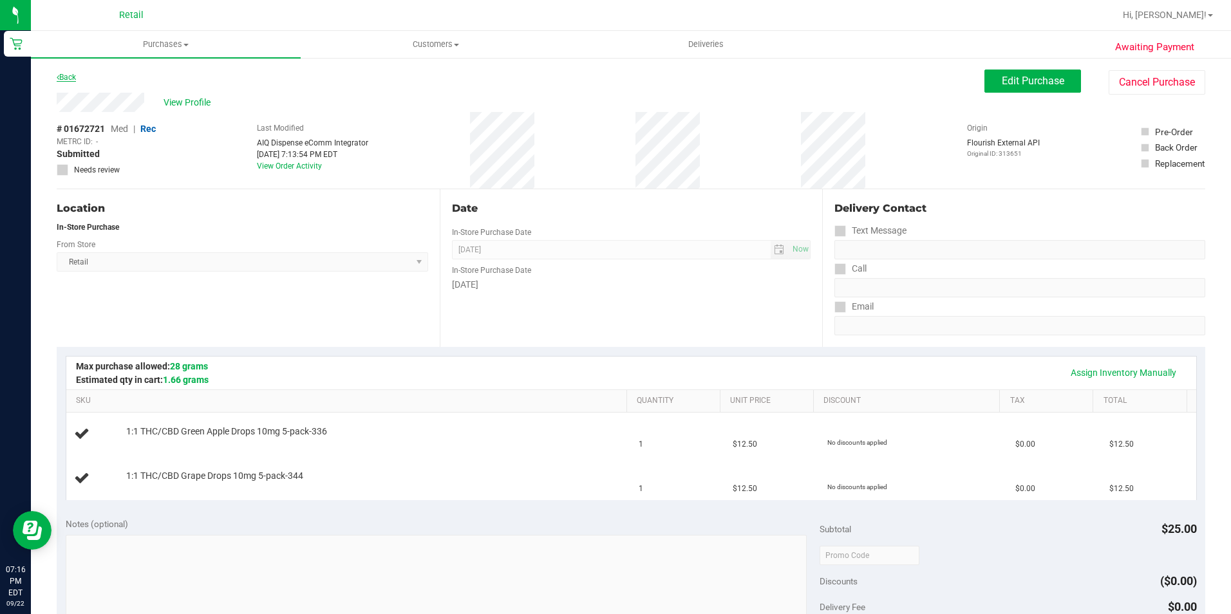
click at [66, 80] on link "Back" at bounding box center [66, 77] width 19 height 9
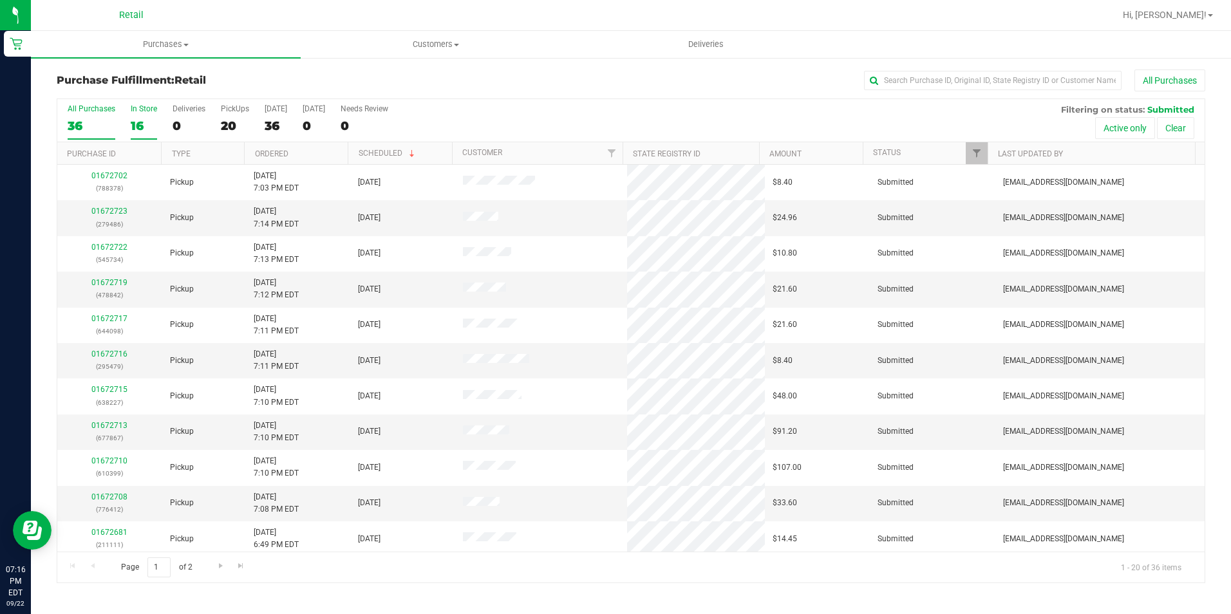
click at [146, 120] on div "16" at bounding box center [144, 125] width 26 height 15
click at [0, 0] on input "In Store 16" at bounding box center [0, 0] width 0 height 0
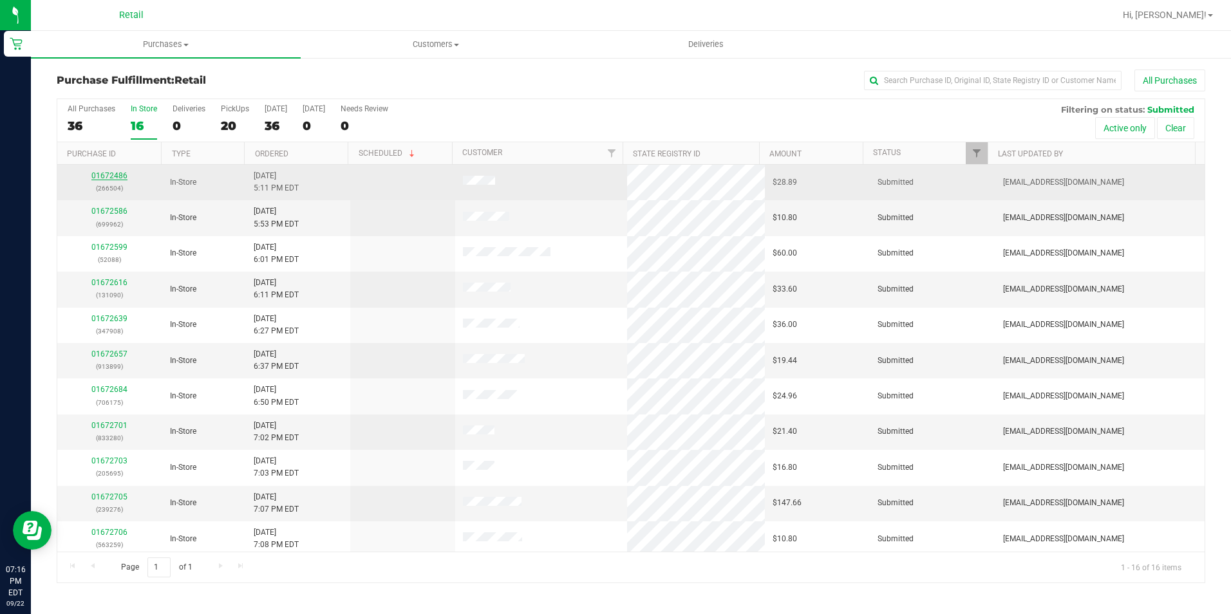
click at [102, 174] on link "01672486" at bounding box center [109, 175] width 36 height 9
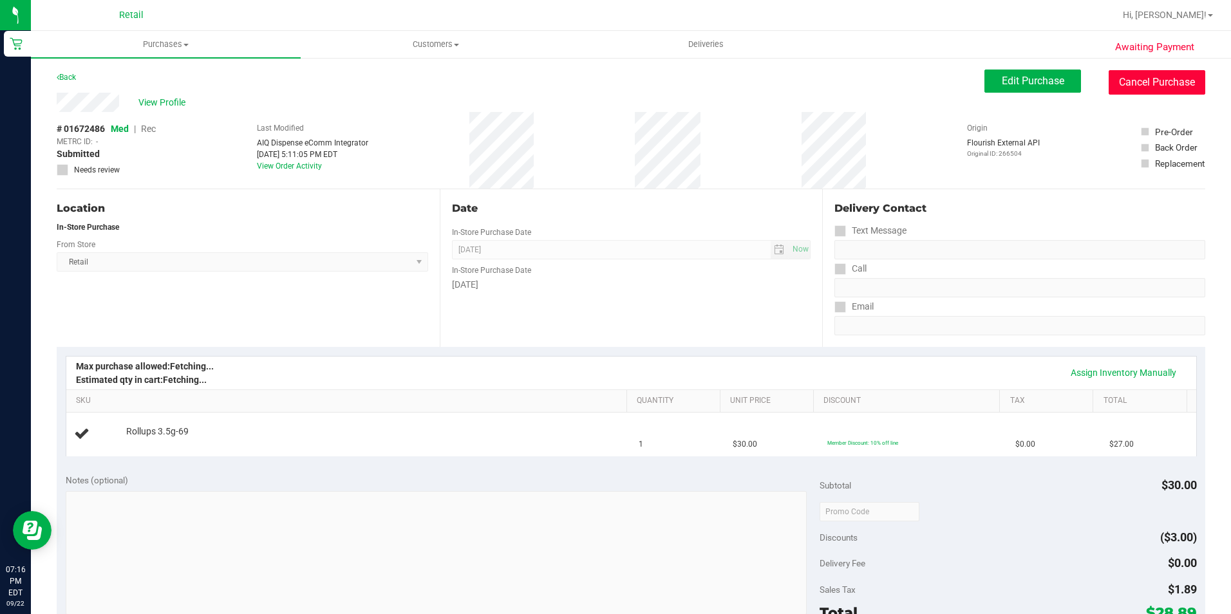
click at [1165, 83] on button "Cancel Purchase" at bounding box center [1157, 82] width 97 height 24
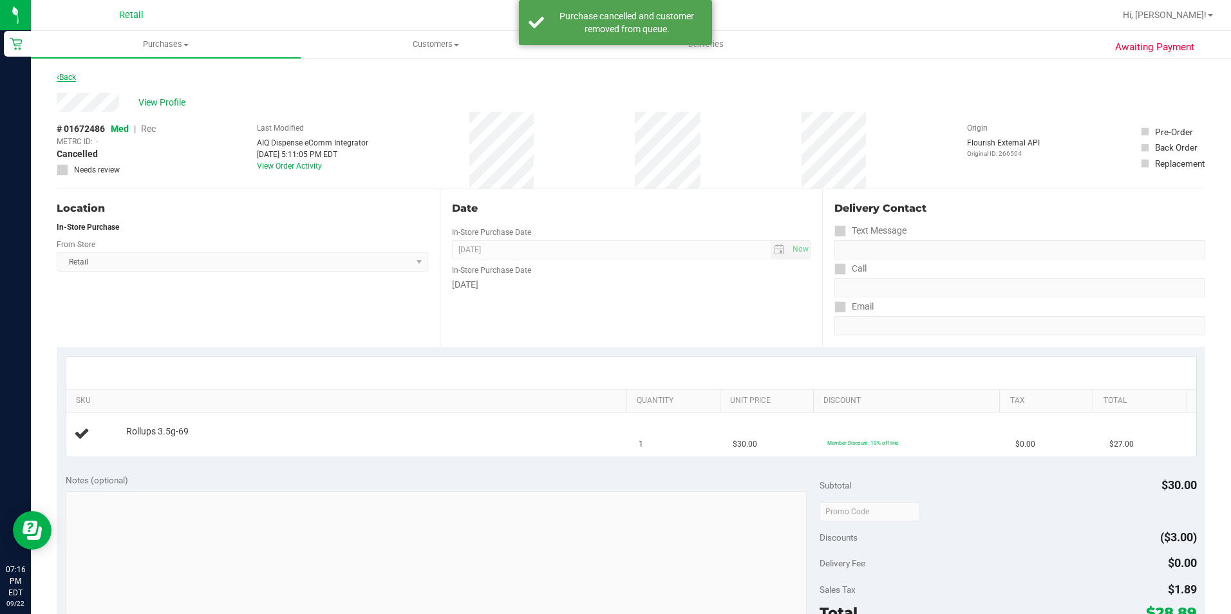
click at [75, 75] on link "Back" at bounding box center [66, 77] width 19 height 9
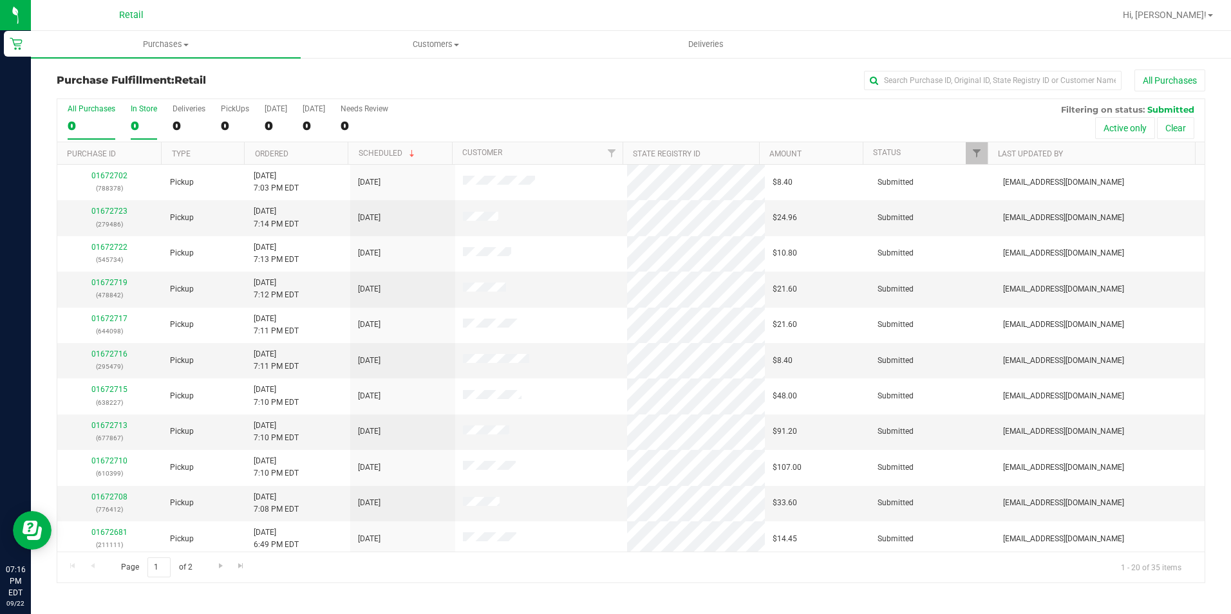
click at [148, 119] on div "0" at bounding box center [144, 125] width 26 height 15
click at [0, 0] on input "In Store 0" at bounding box center [0, 0] width 0 height 0
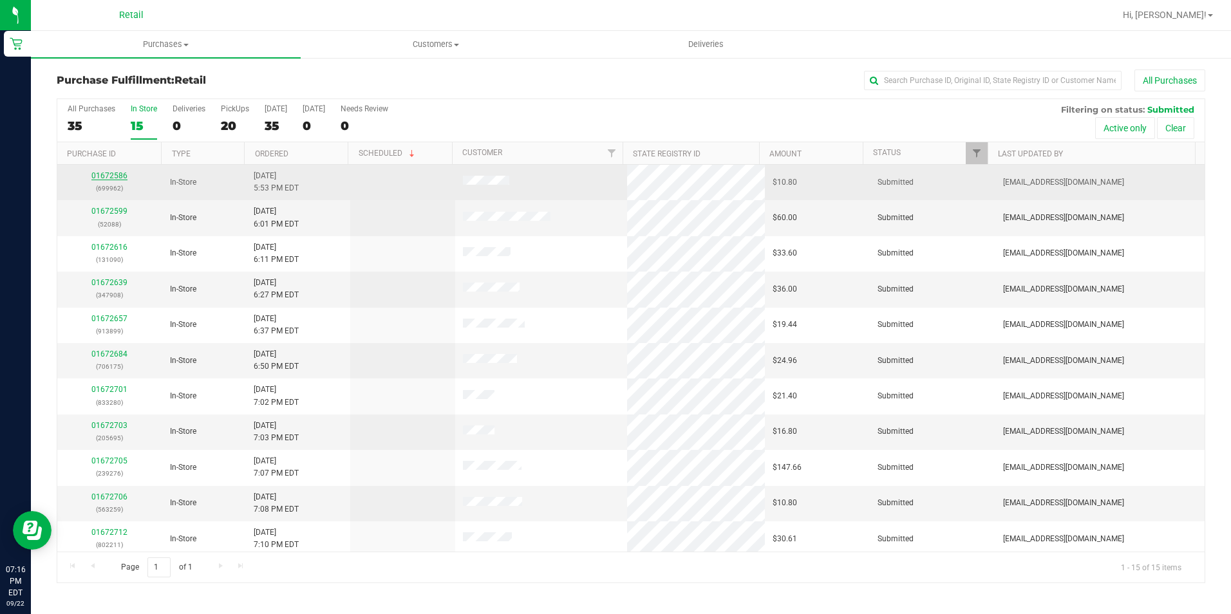
click at [107, 176] on link "01672586" at bounding box center [109, 175] width 36 height 9
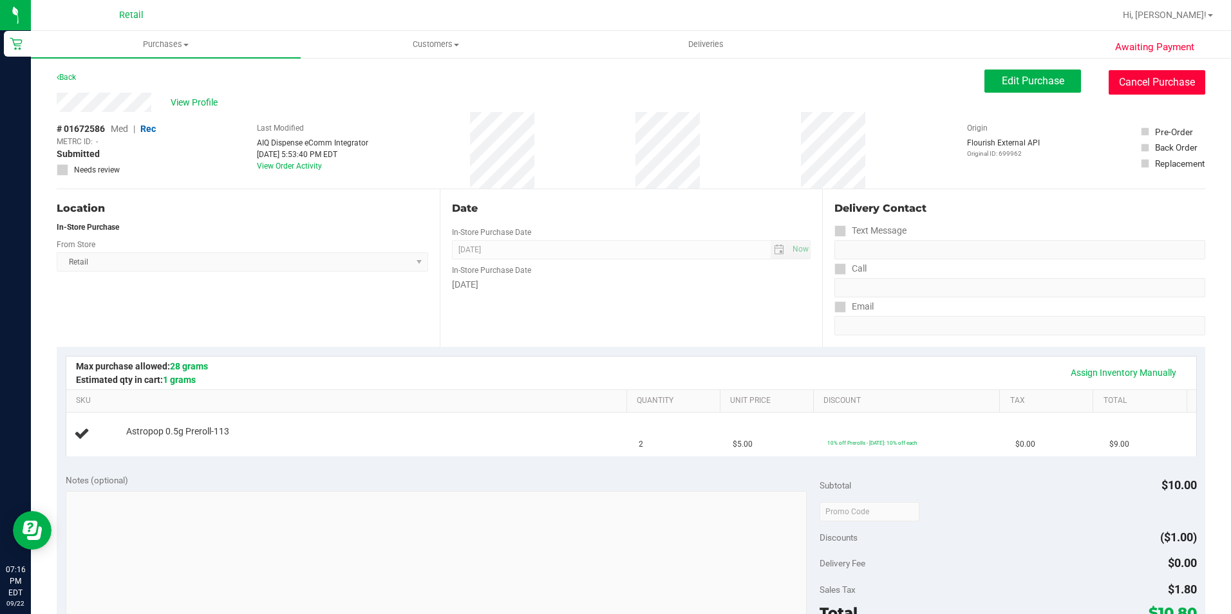
click at [1151, 80] on button "Cancel Purchase" at bounding box center [1157, 82] width 97 height 24
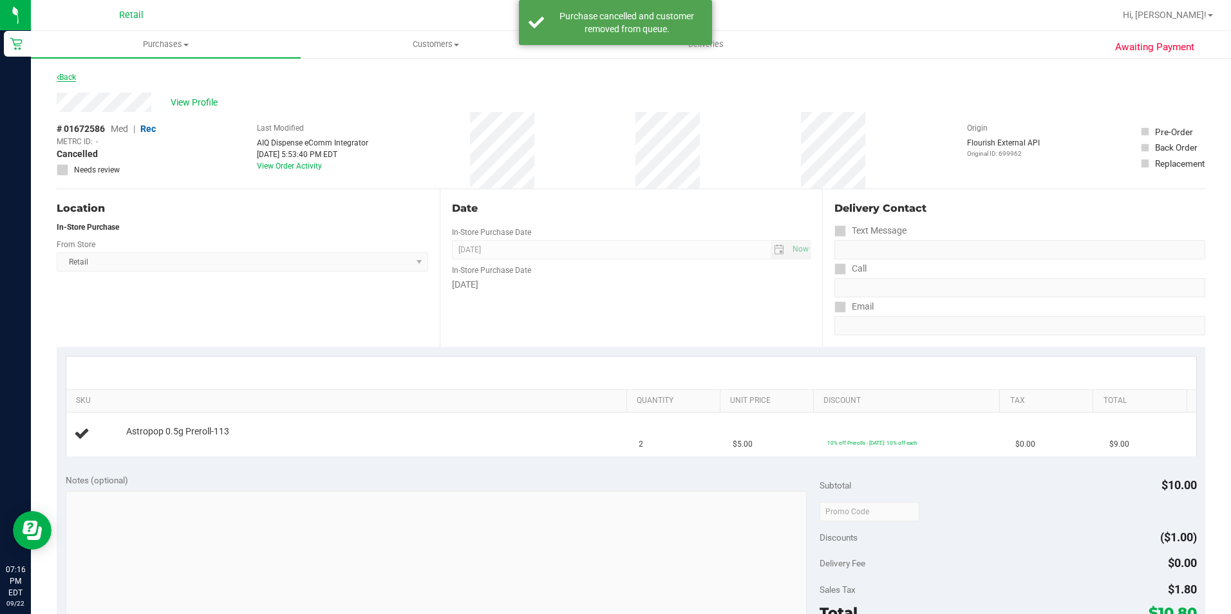
click at [73, 74] on link "Back" at bounding box center [66, 77] width 19 height 9
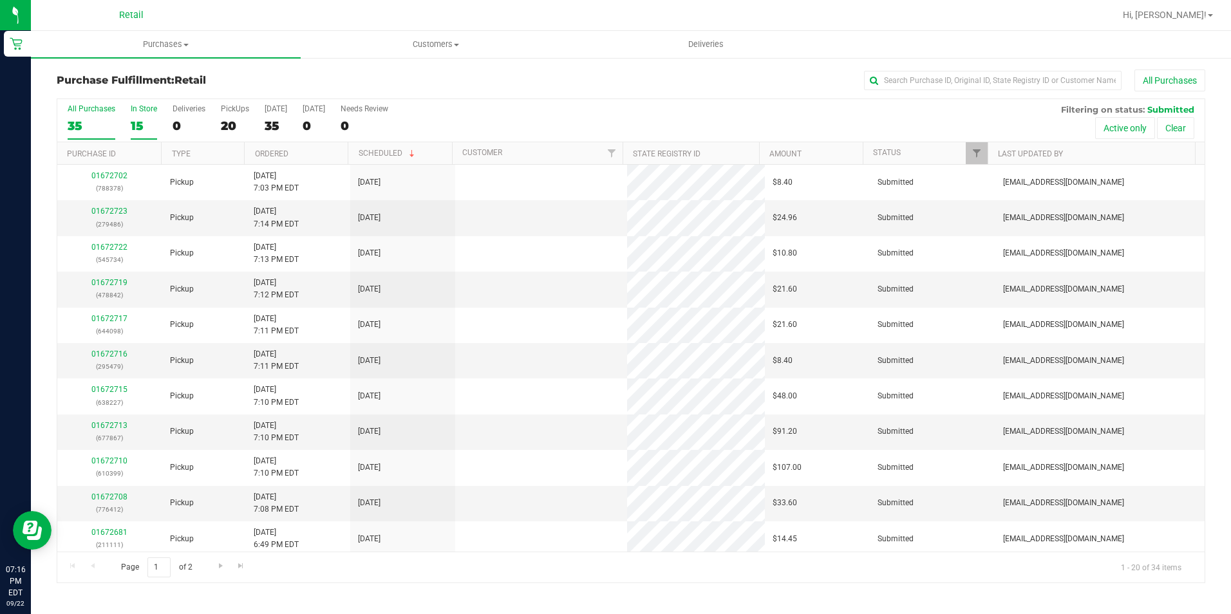
click at [149, 112] on div "In Store" at bounding box center [144, 108] width 26 height 9
click at [0, 0] on input "In Store 15" at bounding box center [0, 0] width 0 height 0
click at [106, 174] on link "01672599" at bounding box center [109, 175] width 36 height 9
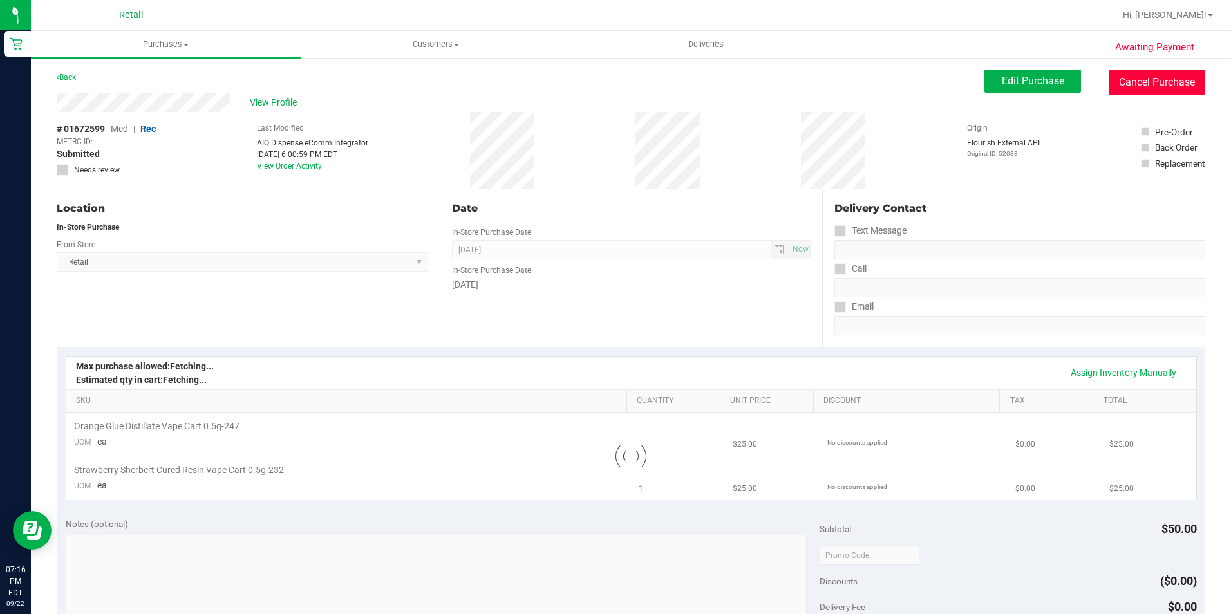
click at [1157, 81] on button "Cancel Purchase" at bounding box center [1157, 82] width 97 height 24
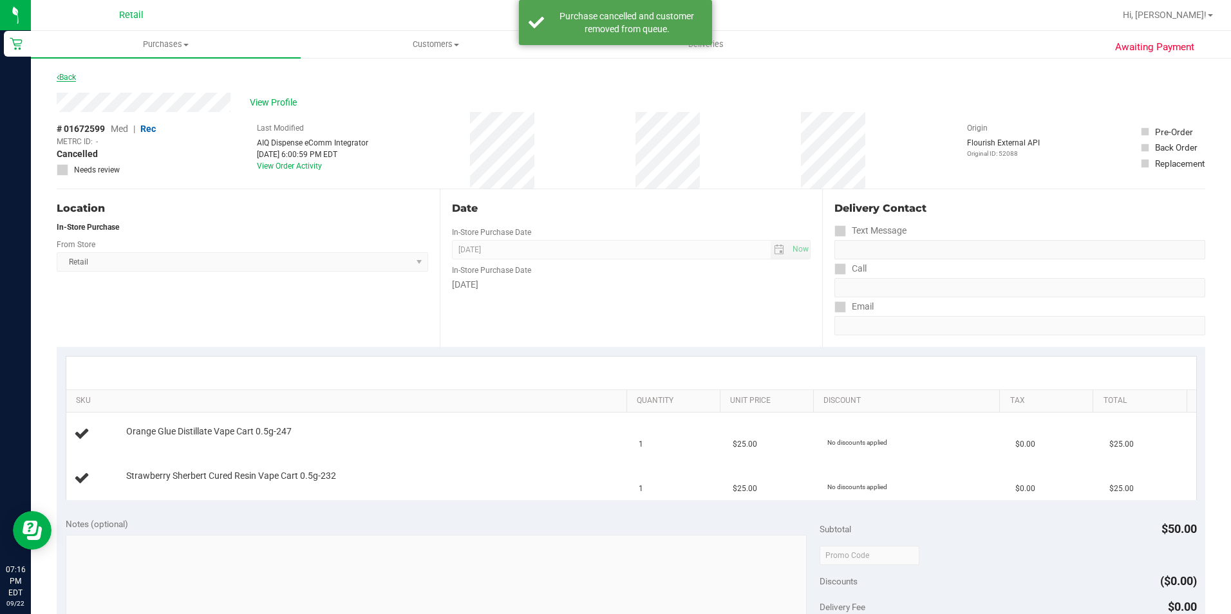
click at [76, 78] on link "Back" at bounding box center [66, 77] width 19 height 9
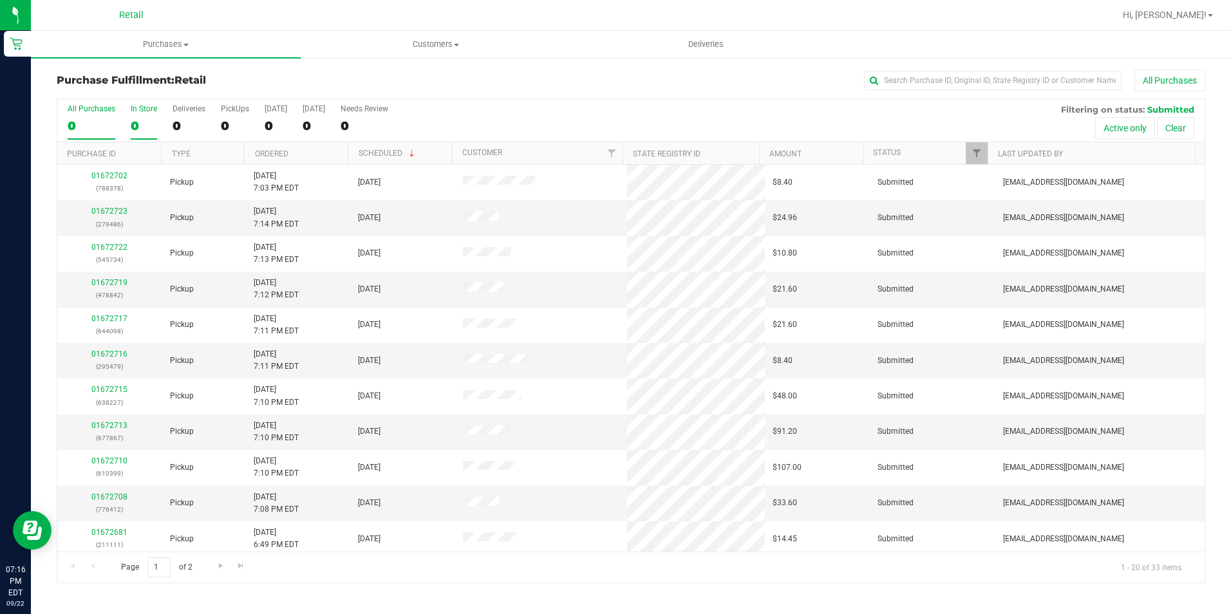
click at [138, 113] on label "In Store 0" at bounding box center [144, 121] width 26 height 35
click at [0, 0] on input "In Store 0" at bounding box center [0, 0] width 0 height 0
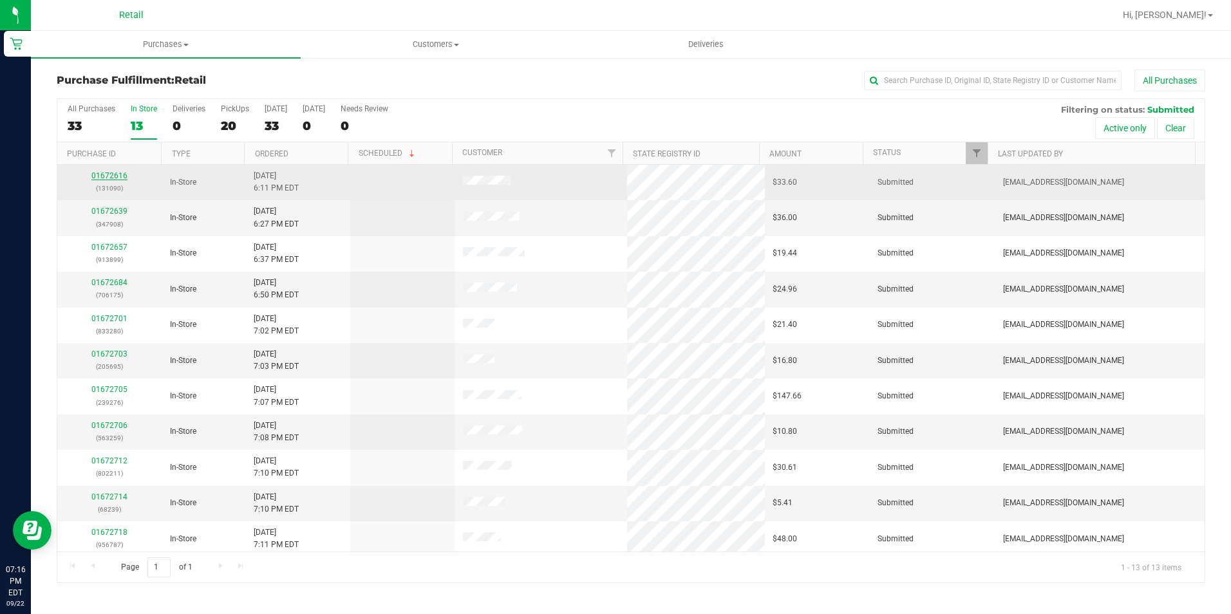
click at [100, 174] on link "01672616" at bounding box center [109, 175] width 36 height 9
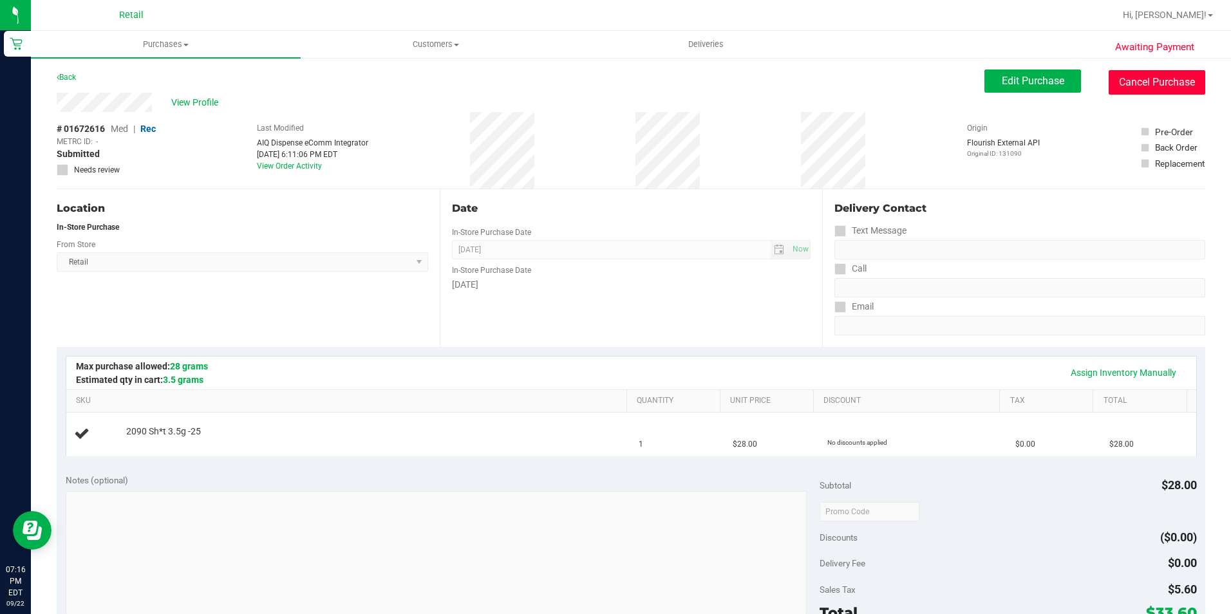
drag, startPoint x: 1143, startPoint y: 88, endPoint x: 684, endPoint y: 80, distance: 458.5
click at [1141, 89] on button "Cancel Purchase" at bounding box center [1157, 82] width 97 height 24
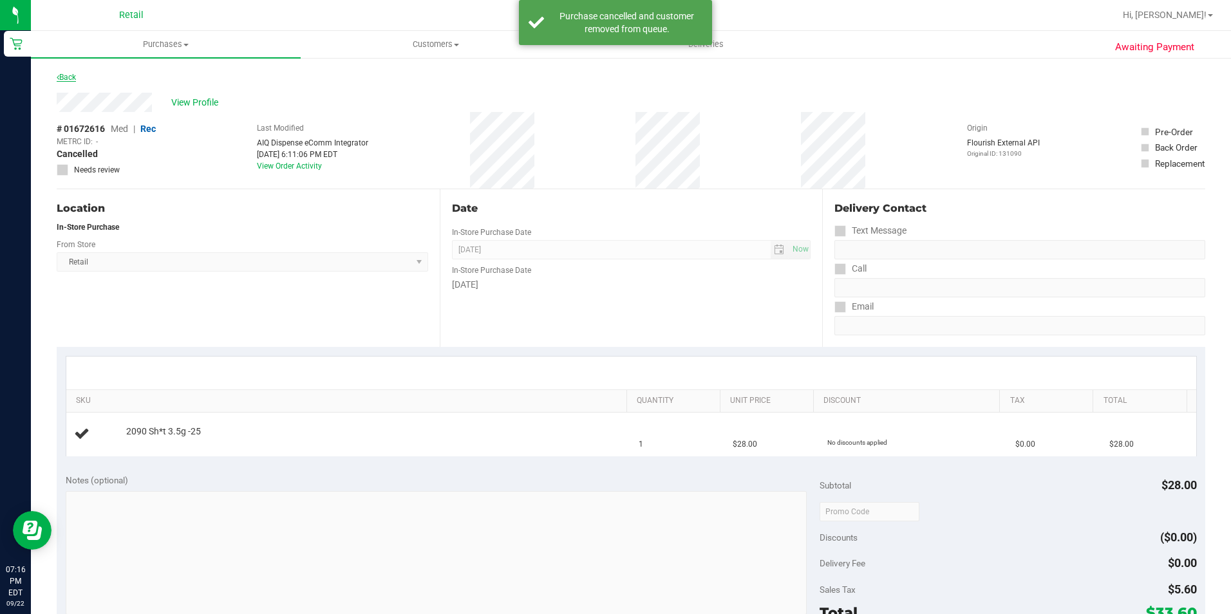
click at [76, 74] on link "Back" at bounding box center [66, 77] width 19 height 9
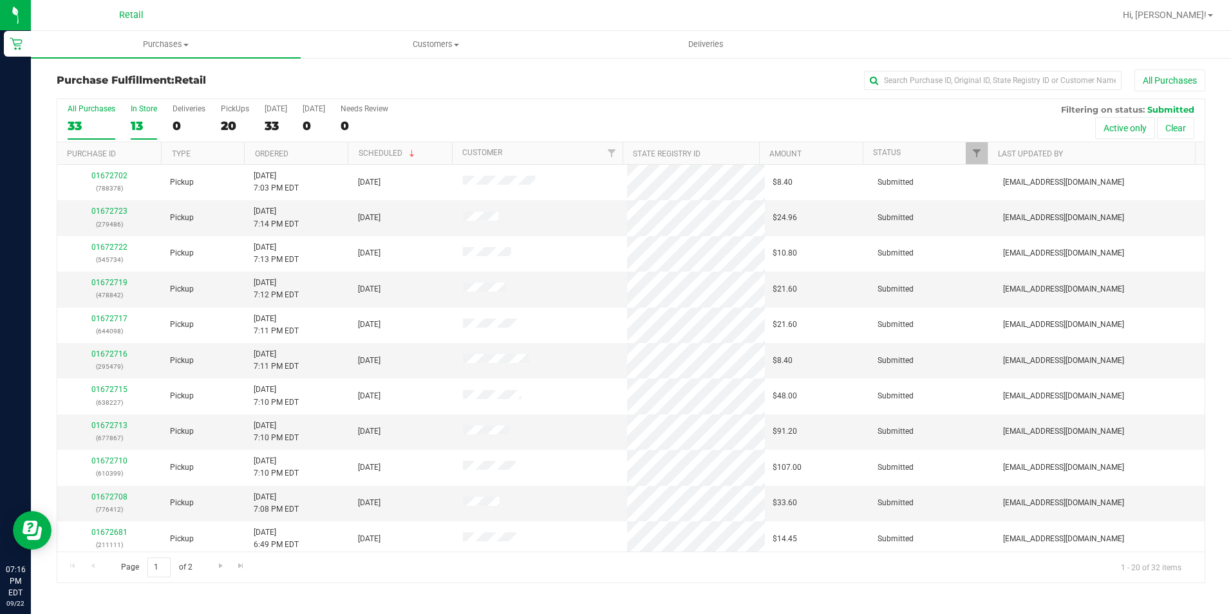
click at [142, 109] on div "In Store" at bounding box center [144, 108] width 26 height 9
click at [0, 0] on input "In Store 13" at bounding box center [0, 0] width 0 height 0
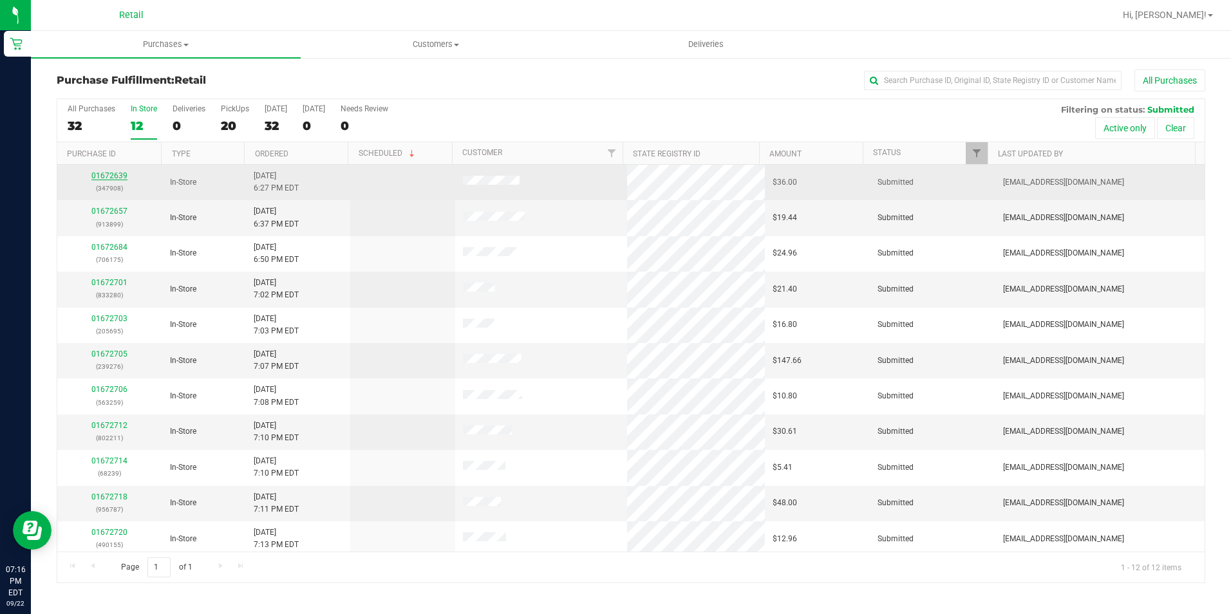
click at [117, 174] on link "01672639" at bounding box center [109, 175] width 36 height 9
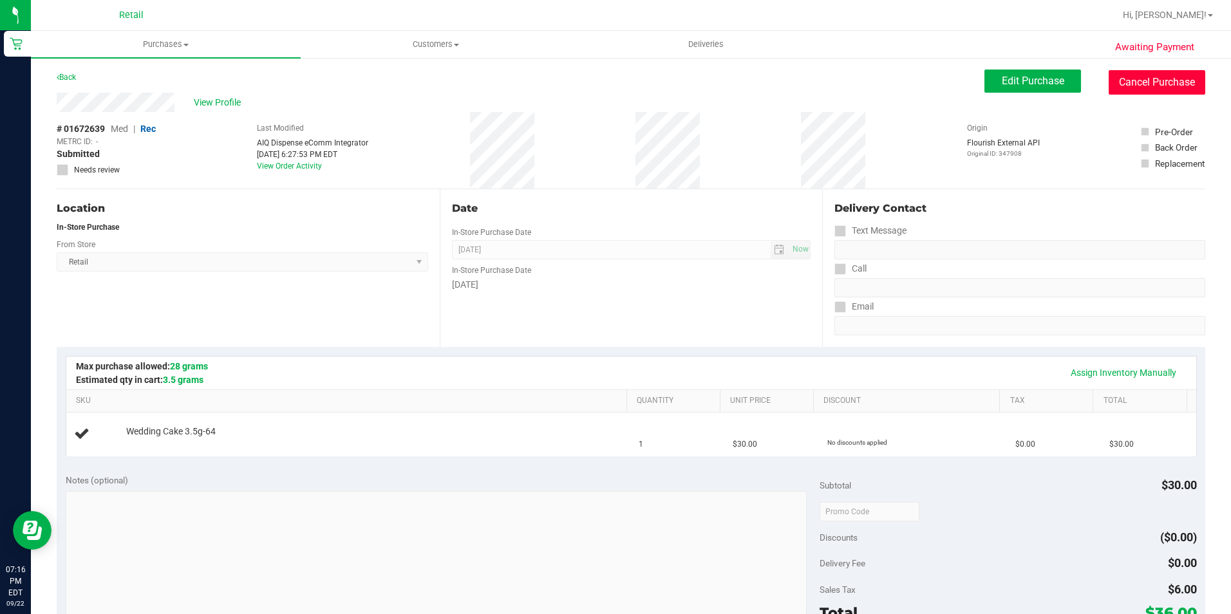
drag, startPoint x: 1134, startPoint y: 82, endPoint x: 685, endPoint y: 83, distance: 448.8
click at [1131, 83] on button "Cancel Purchase" at bounding box center [1157, 82] width 97 height 24
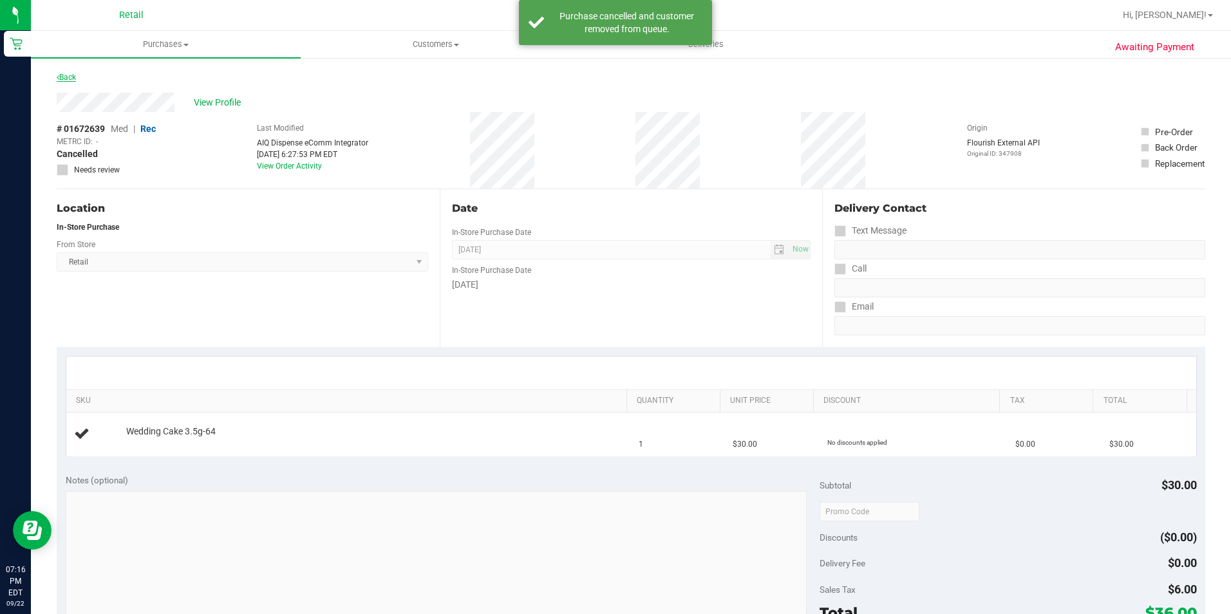
click at [68, 75] on link "Back" at bounding box center [66, 77] width 19 height 9
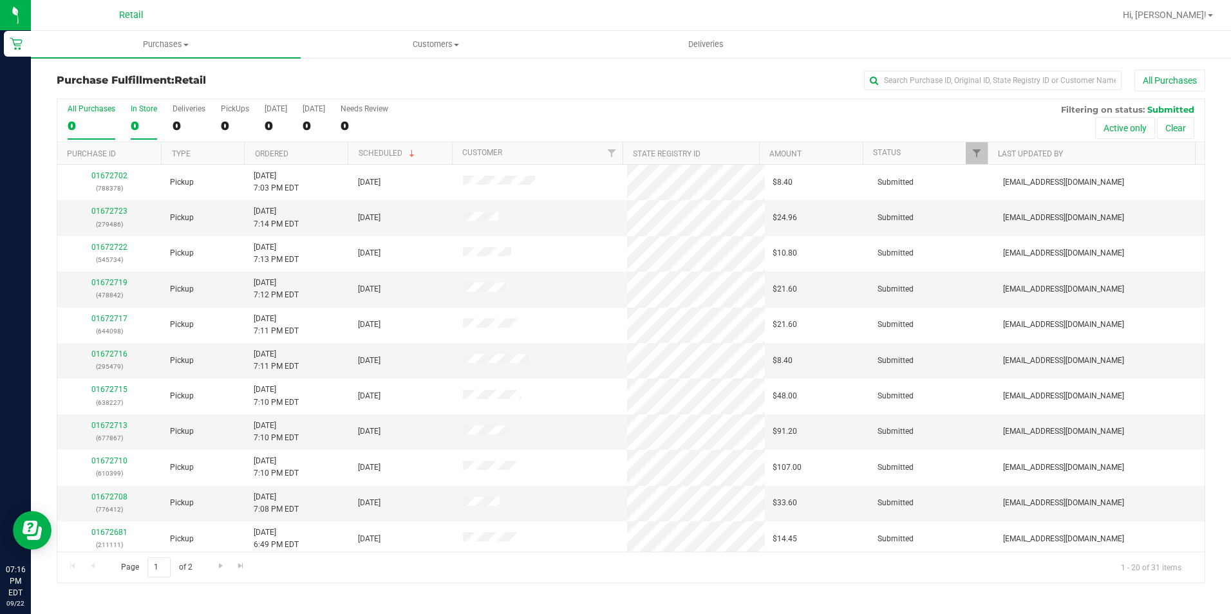
click at [150, 109] on div "In Store" at bounding box center [144, 108] width 26 height 9
click at [0, 0] on input "In Store 0" at bounding box center [0, 0] width 0 height 0
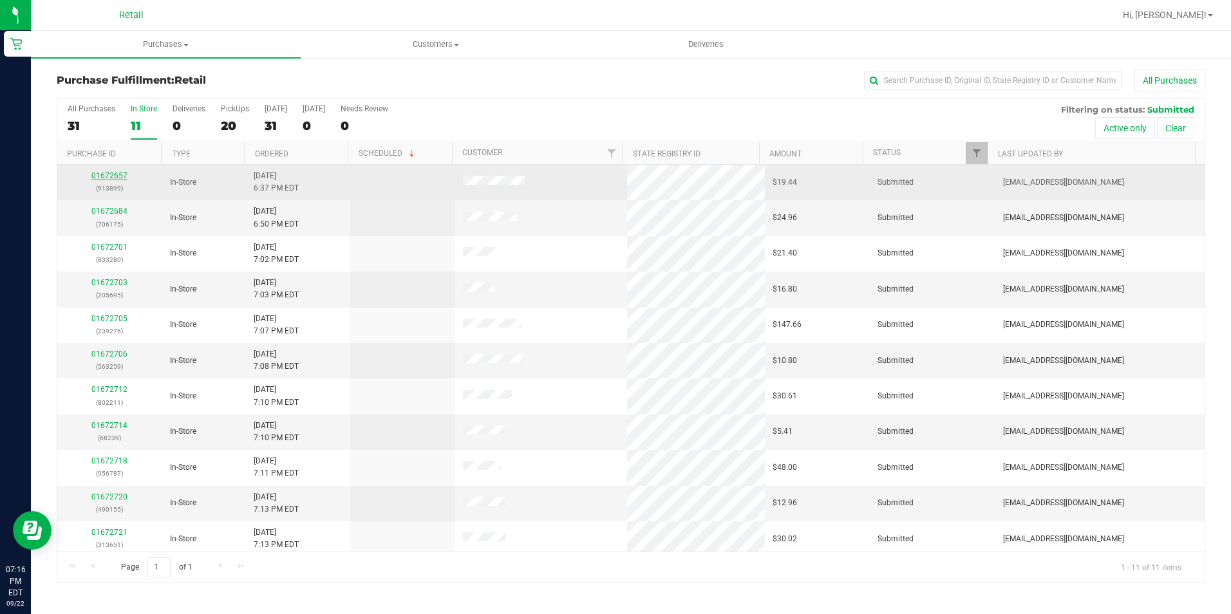
click at [107, 174] on link "01672657" at bounding box center [109, 175] width 36 height 9
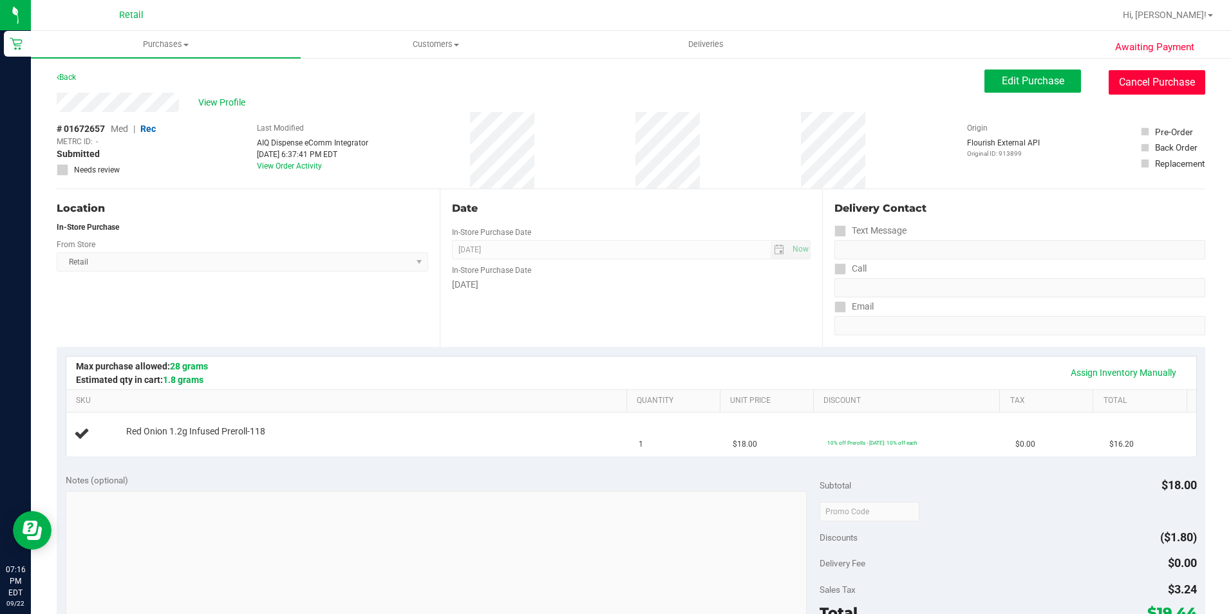
click at [1138, 90] on button "Cancel Purchase" at bounding box center [1157, 82] width 97 height 24
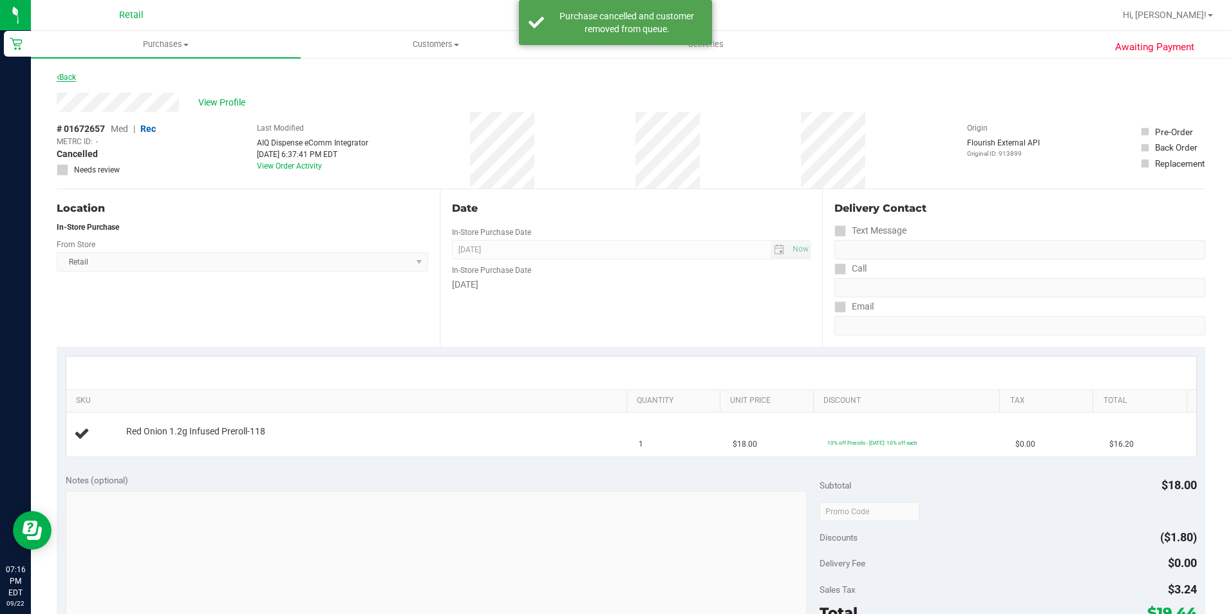
click at [69, 77] on link "Back" at bounding box center [66, 77] width 19 height 9
